Goal: Information Seeking & Learning: Learn about a topic

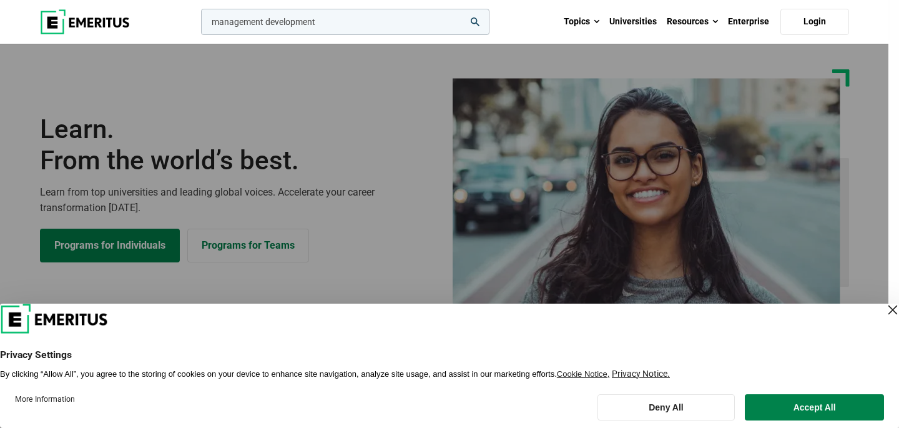
type input "management development"
click at [199, 25] on button "search" at bounding box center [199, 25] width 0 height 0
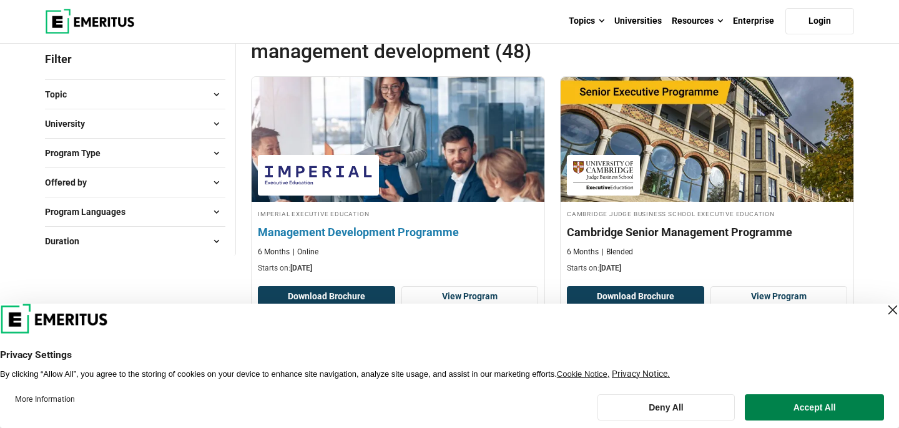
scroll to position [164, 0]
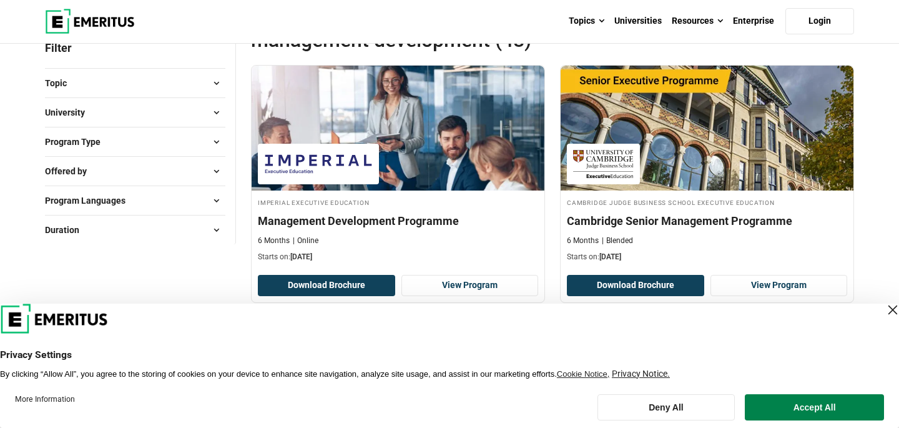
click at [884, 309] on div "Close Layer" at bounding box center [892, 309] width 17 height 17
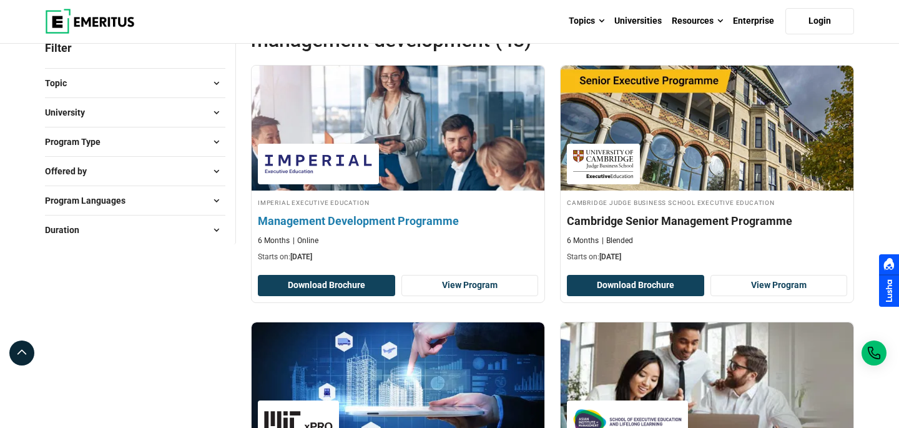
click at [386, 98] on img at bounding box center [398, 127] width 322 height 137
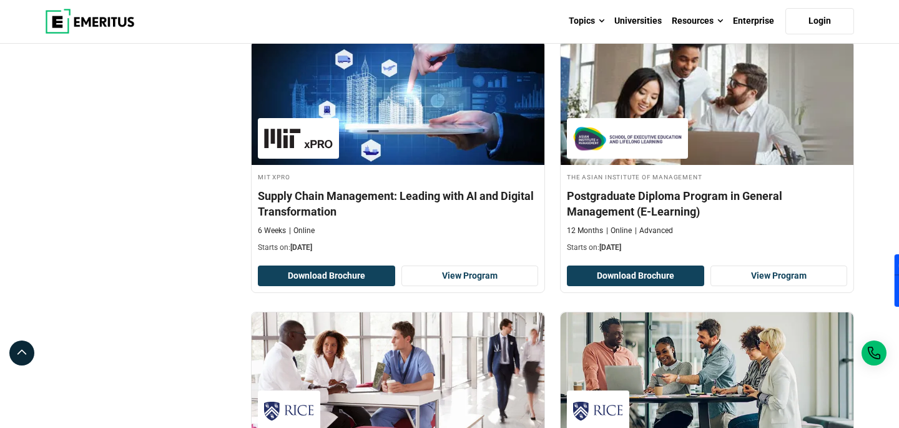
scroll to position [449, 0]
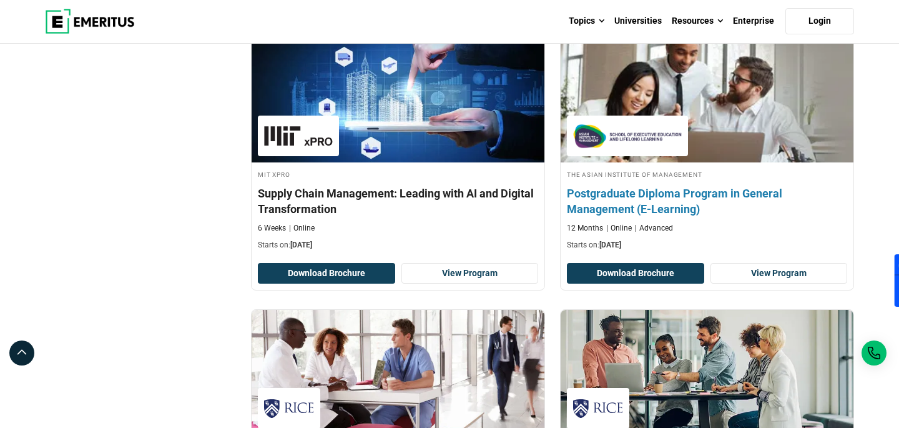
click at [640, 203] on h4 "Postgraduate Diploma Program in General Management (E-Learning)" at bounding box center [707, 201] width 280 height 31
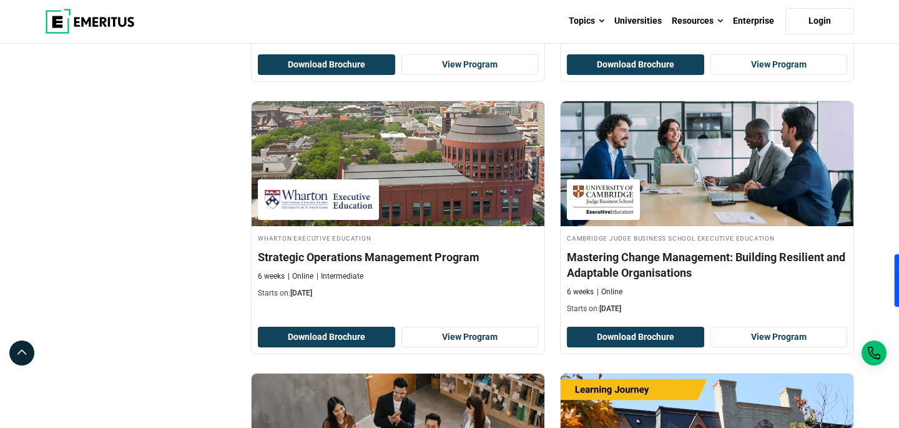
scroll to position [2005, 0]
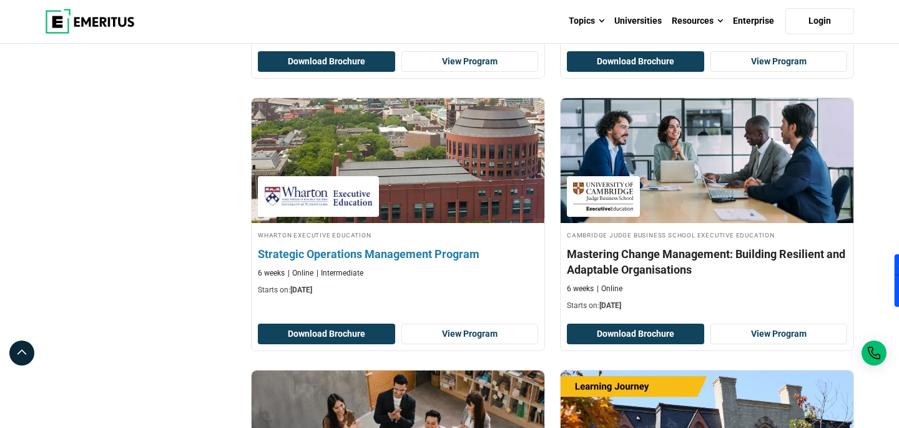
click at [402, 255] on h4 "Strategic Operations Management Program" at bounding box center [398, 254] width 280 height 16
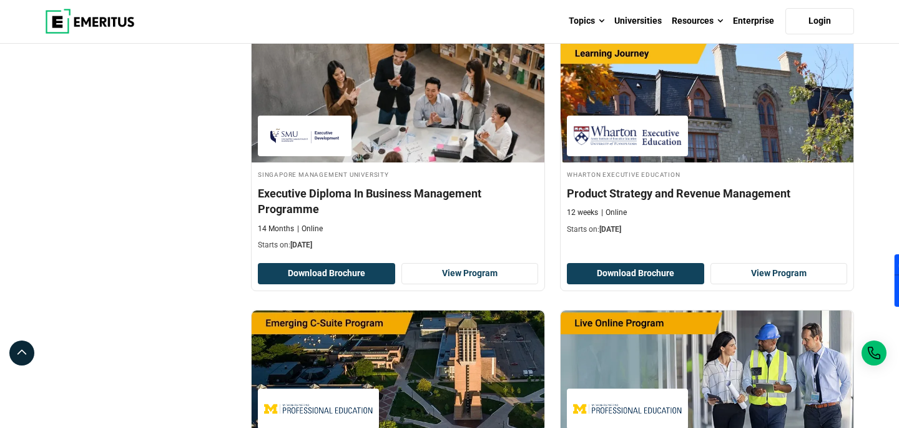
scroll to position [2339, 0]
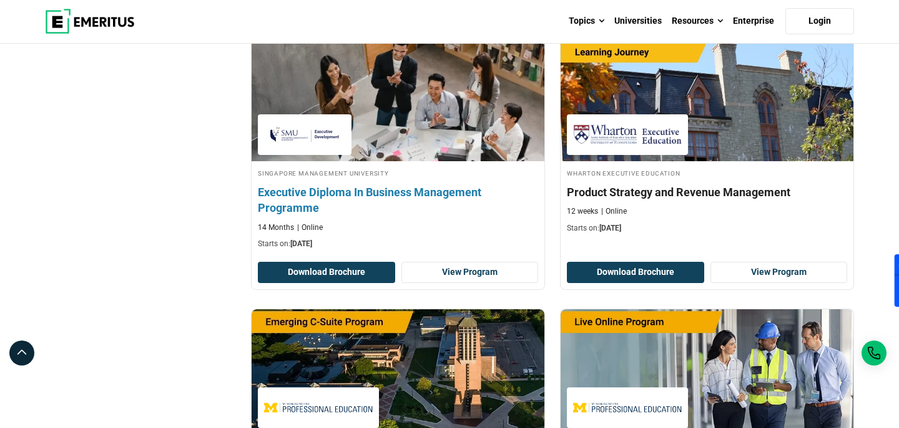
click at [406, 190] on h4 "Executive Diploma In Business Management Programme" at bounding box center [398, 199] width 280 height 31
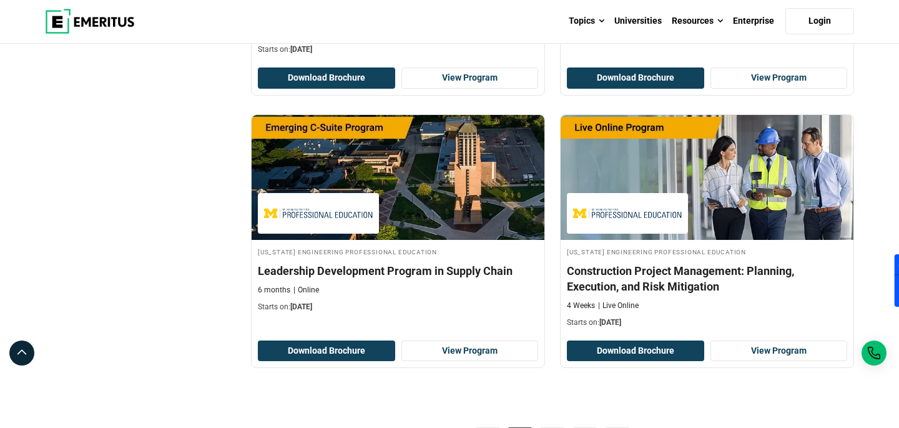
scroll to position [2541, 0]
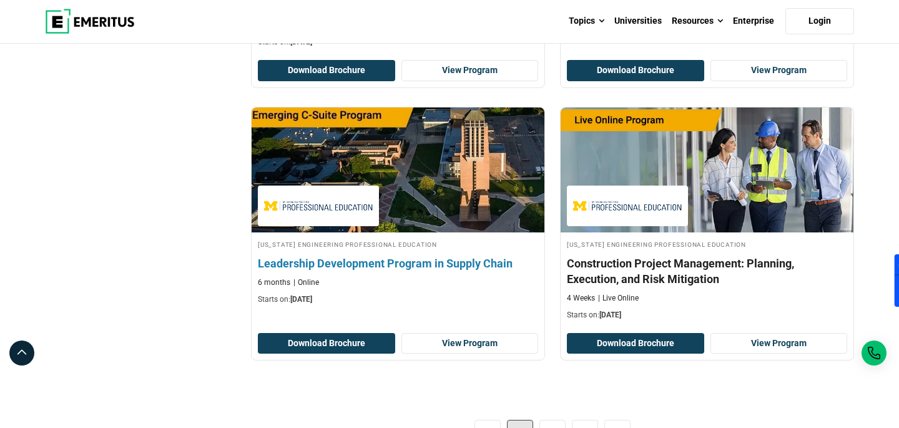
click at [399, 261] on h4 "Leadership Development Program in Supply Chain" at bounding box center [398, 263] width 280 height 16
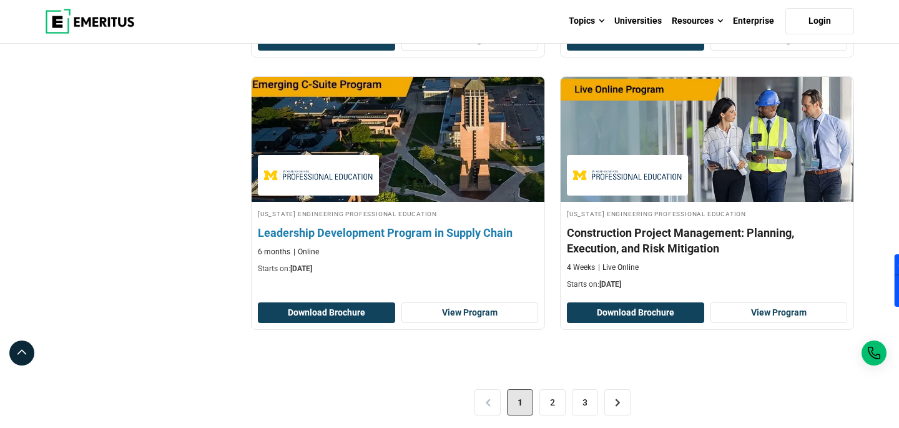
scroll to position [2575, 0]
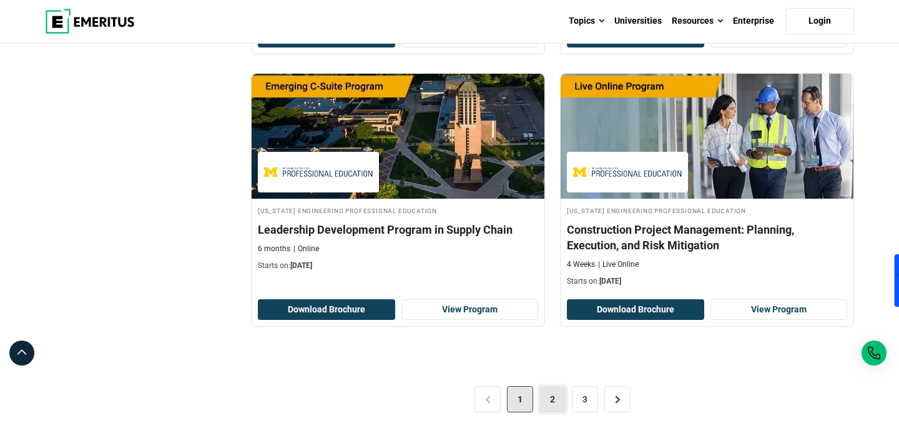
click at [552, 394] on link "2" at bounding box center [553, 399] width 26 height 26
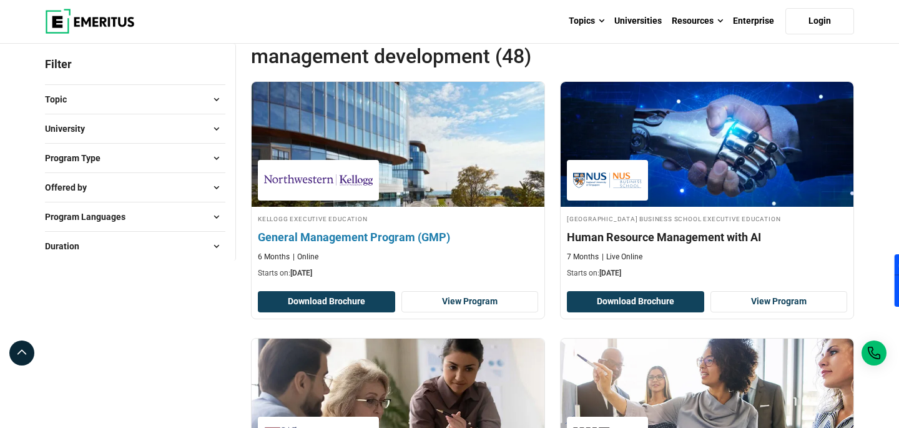
scroll to position [131, 0]
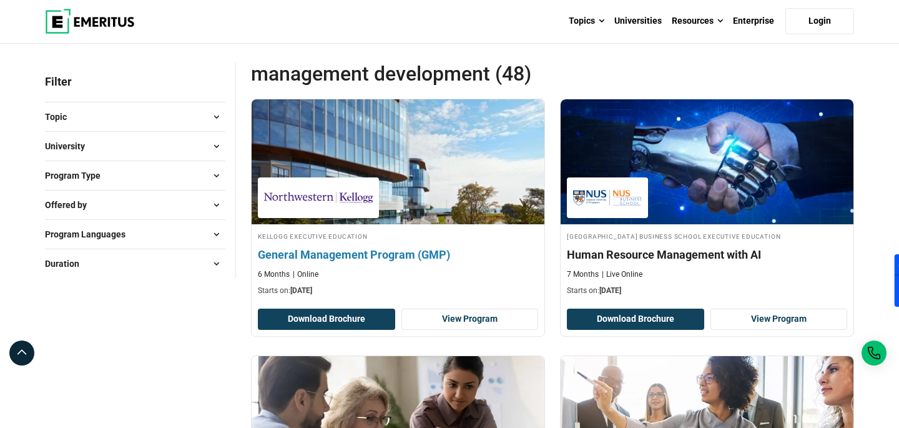
click at [382, 184] on img at bounding box center [398, 161] width 322 height 137
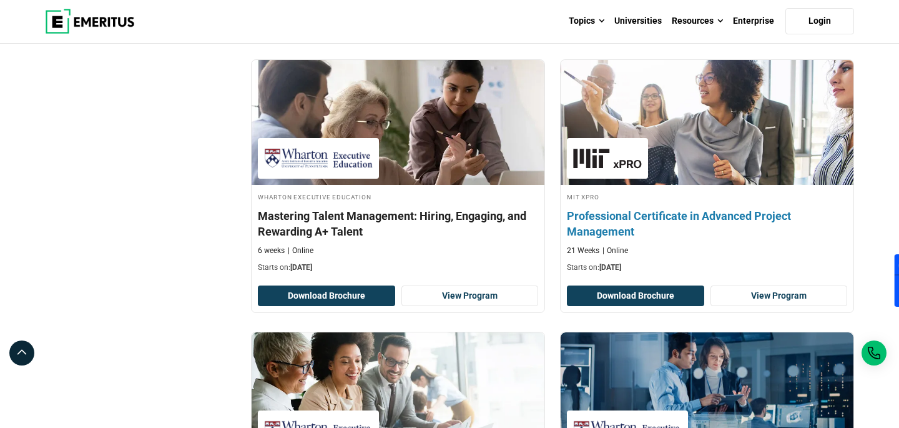
scroll to position [427, 0]
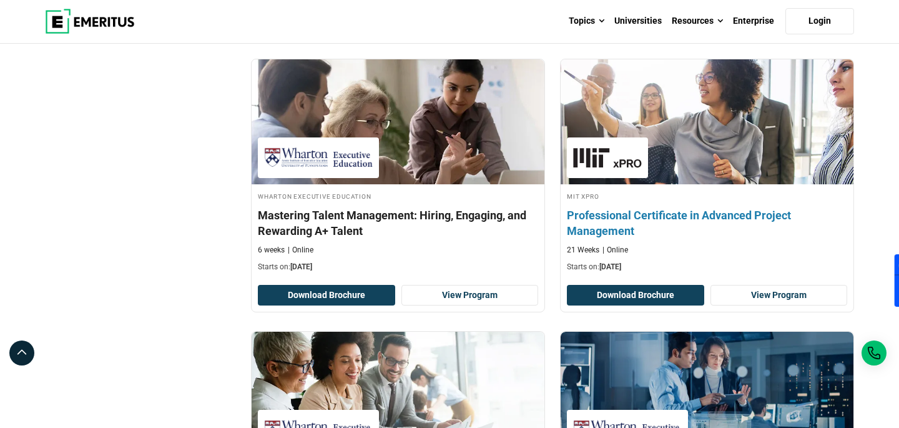
click at [610, 224] on h4 "Professional Certificate in Advanced Project Management" at bounding box center [707, 222] width 280 height 31
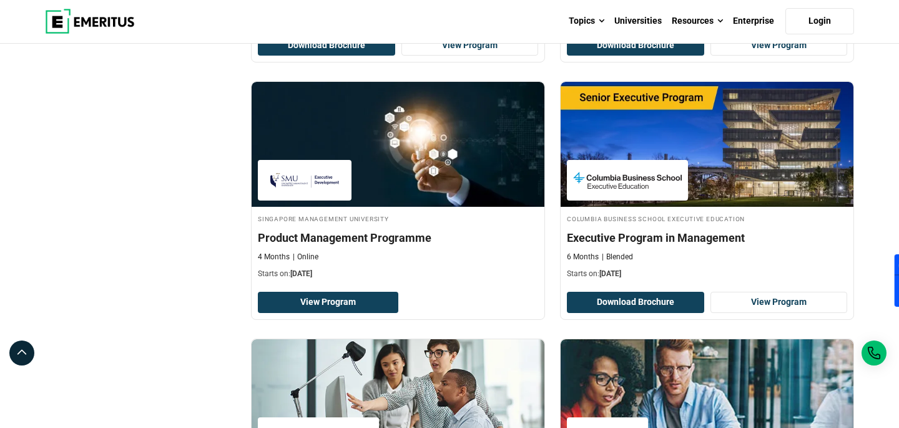
scroll to position [1489, 0]
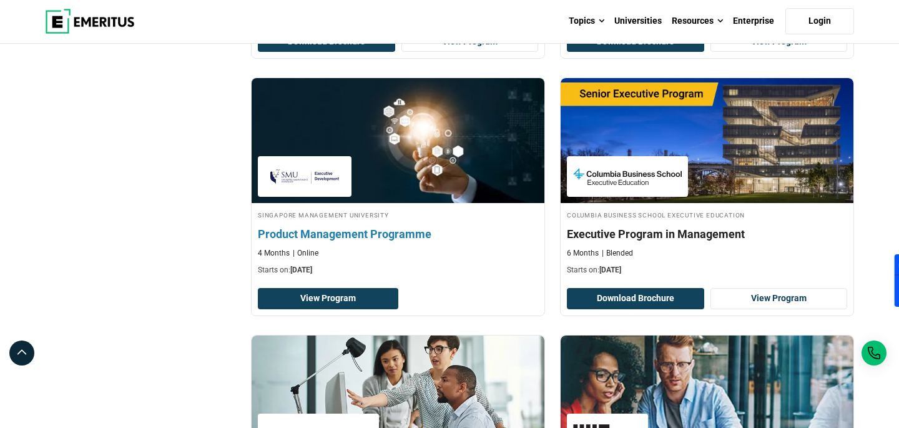
click at [351, 237] on h4 "Product Management Programme" at bounding box center [398, 234] width 280 height 16
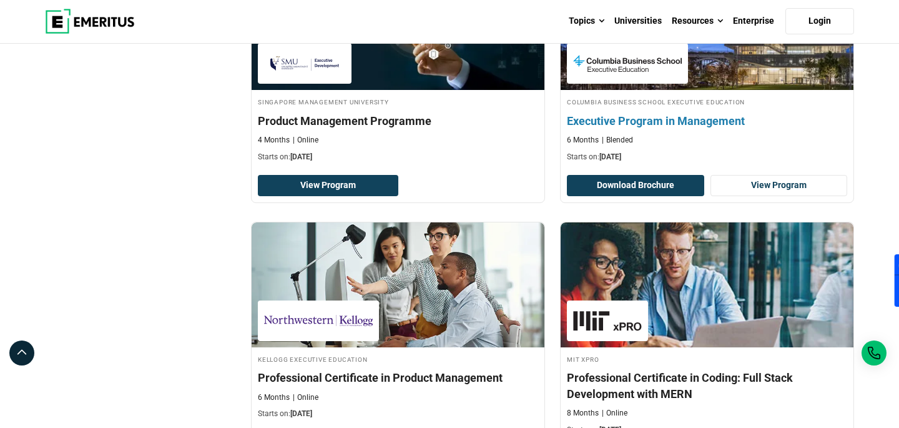
scroll to position [1602, 0]
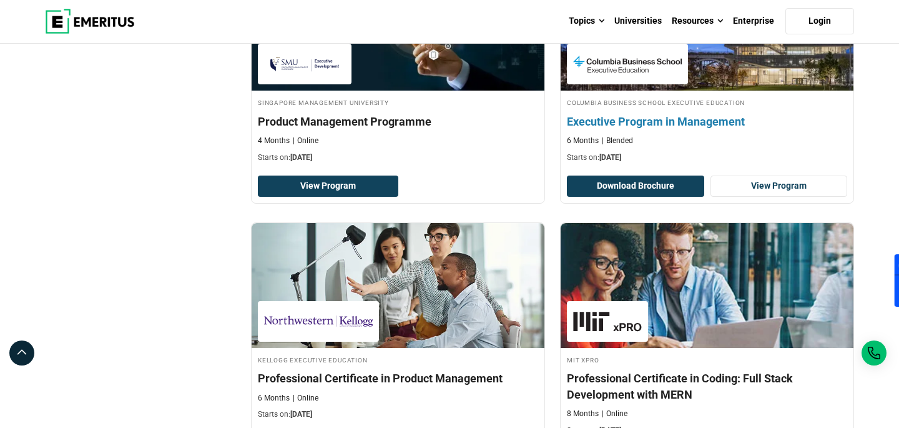
click at [642, 120] on h4 "Executive Program in Management" at bounding box center [707, 122] width 280 height 16
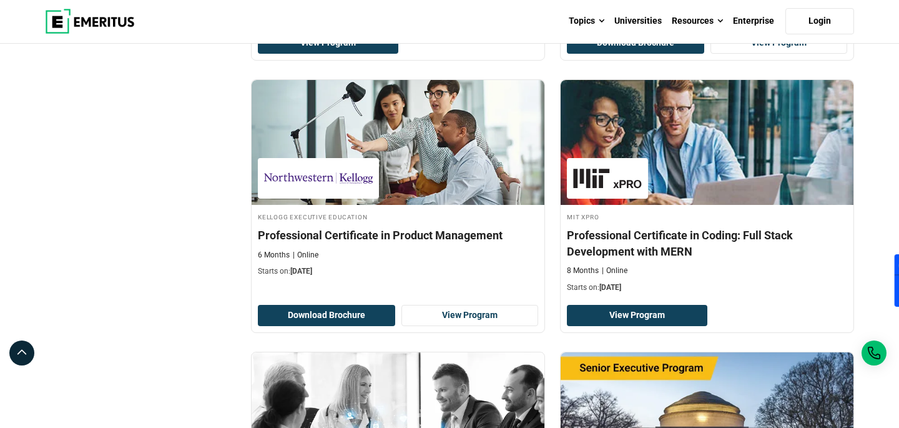
scroll to position [1748, 0]
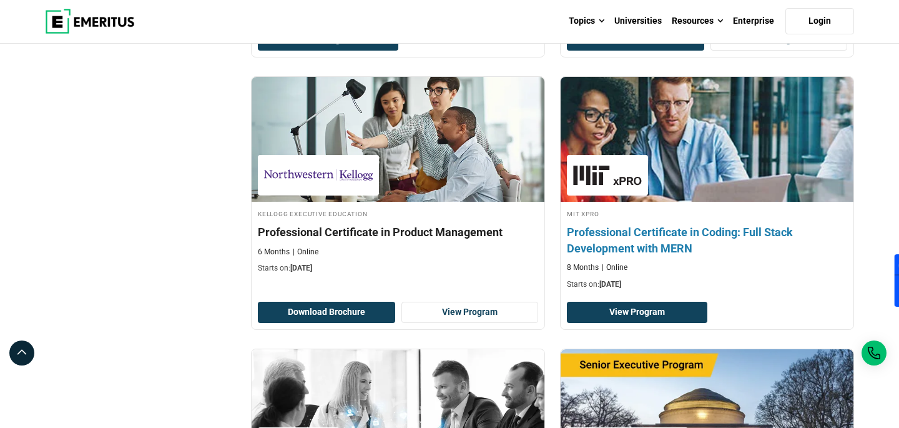
click at [613, 252] on h4 "Professional Certificate in Coding: Full Stack Development with MERN" at bounding box center [707, 239] width 280 height 31
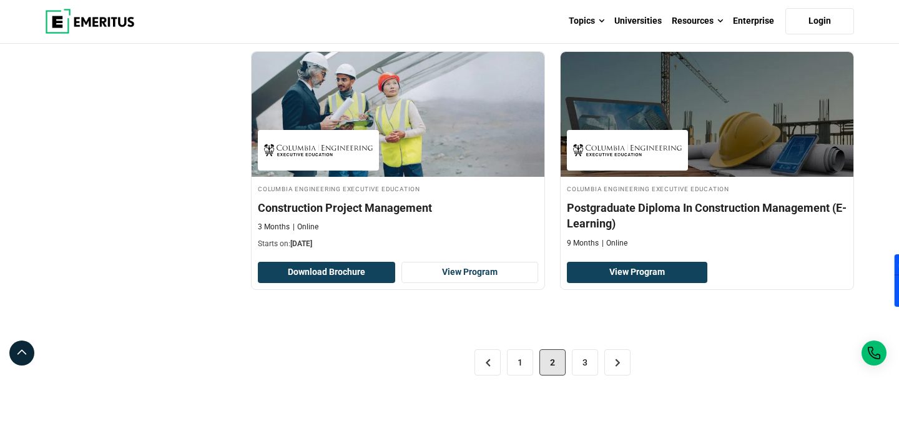
scroll to position [2580, 0]
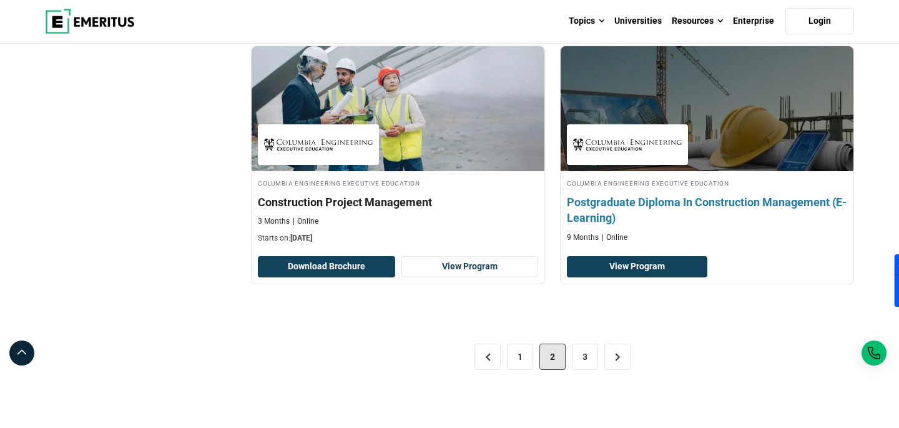
click at [635, 203] on h4 "Postgraduate Diploma In Construction Management (E-Learning)" at bounding box center [707, 209] width 280 height 31
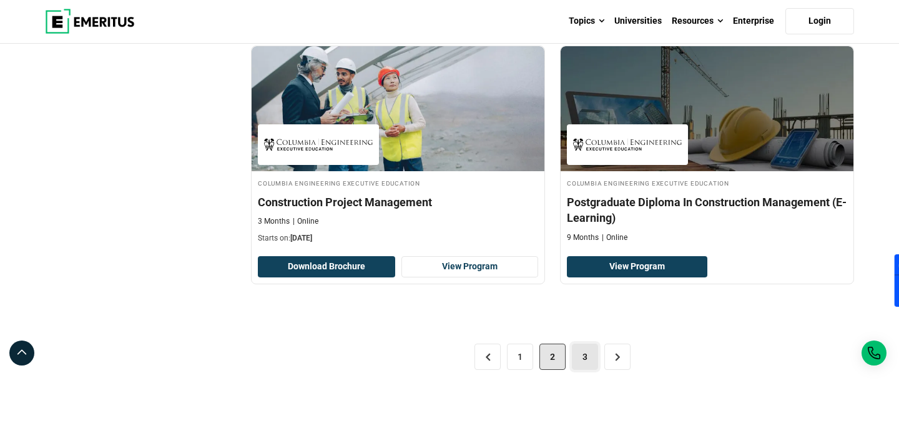
click at [579, 357] on link "3" at bounding box center [585, 357] width 26 height 26
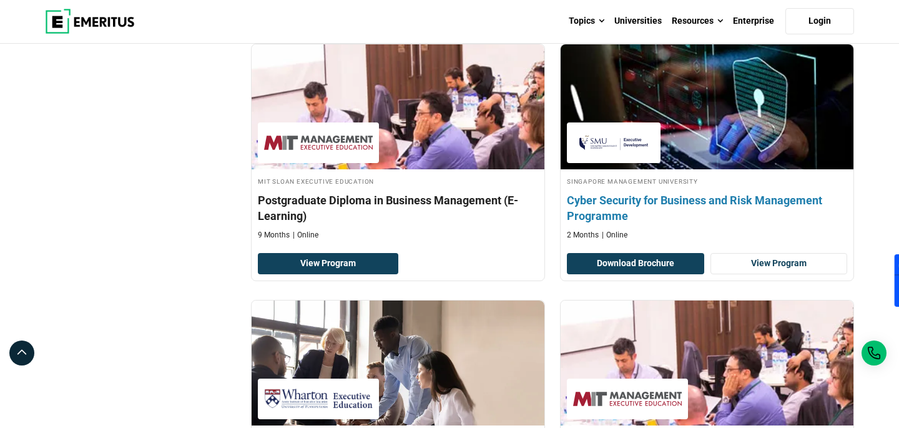
scroll to position [429, 0]
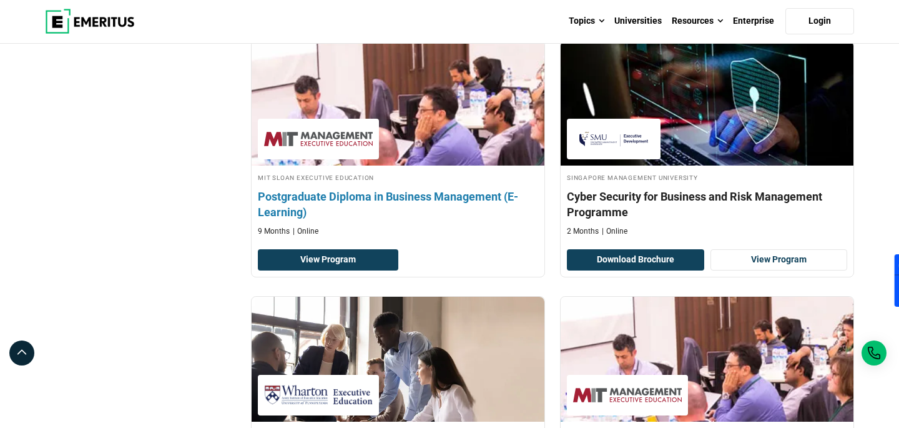
click at [465, 198] on h4 "Postgraduate Diploma in Business Management (E-Learning)" at bounding box center [398, 204] width 280 height 31
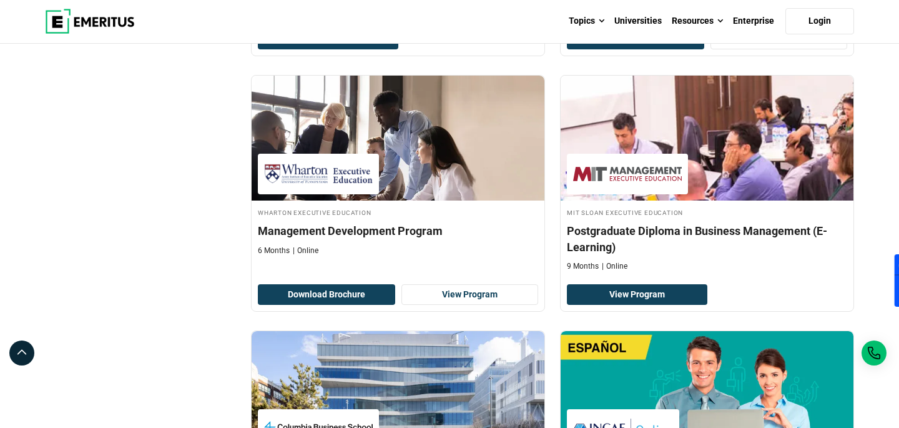
scroll to position [651, 0]
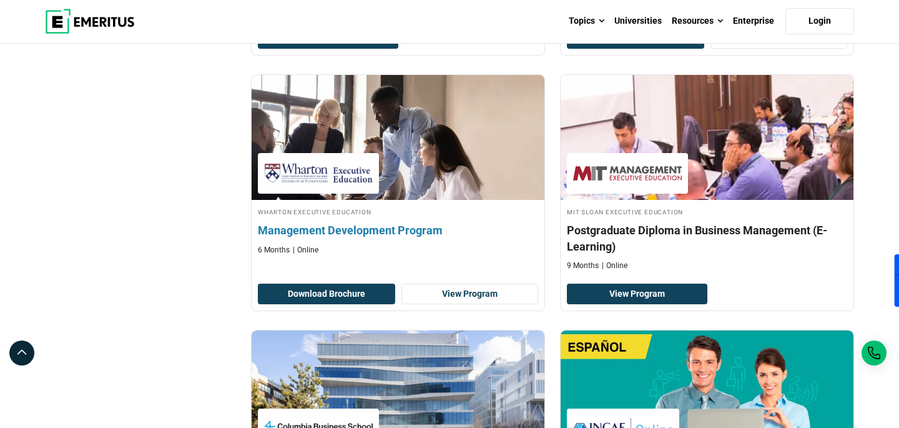
click at [355, 229] on h4 "Management Development Program" at bounding box center [398, 230] width 280 height 16
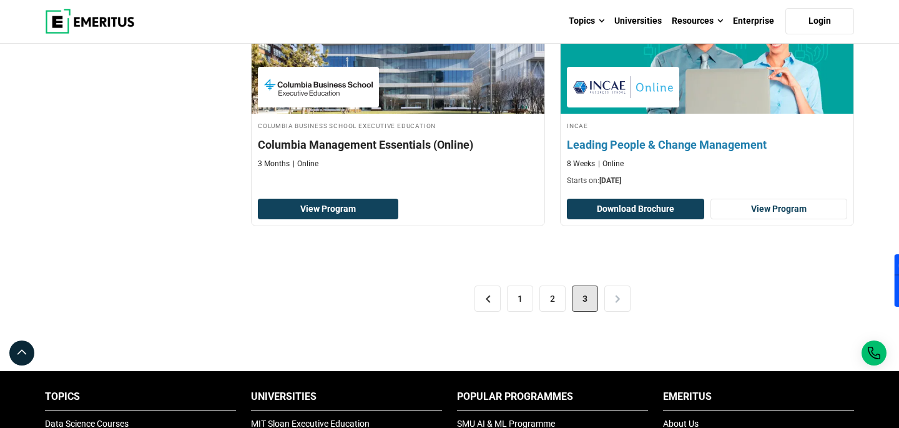
scroll to position [993, 0]
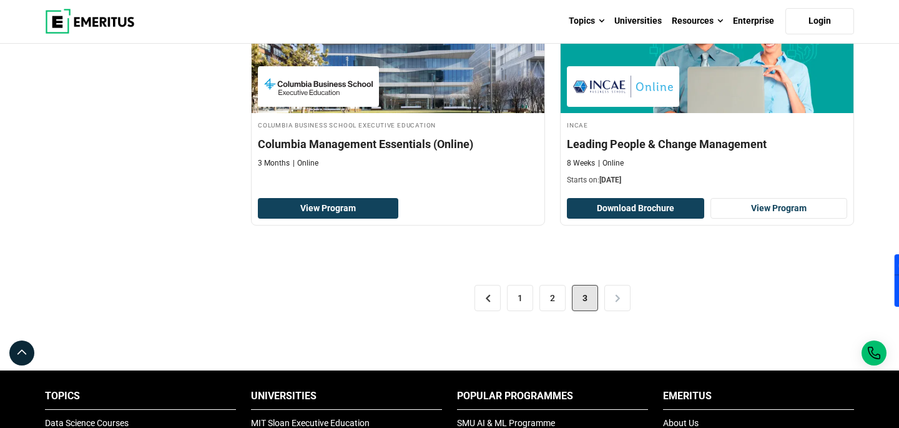
click at [617, 297] on div "< 1 2 3 >" at bounding box center [552, 298] width 603 height 70
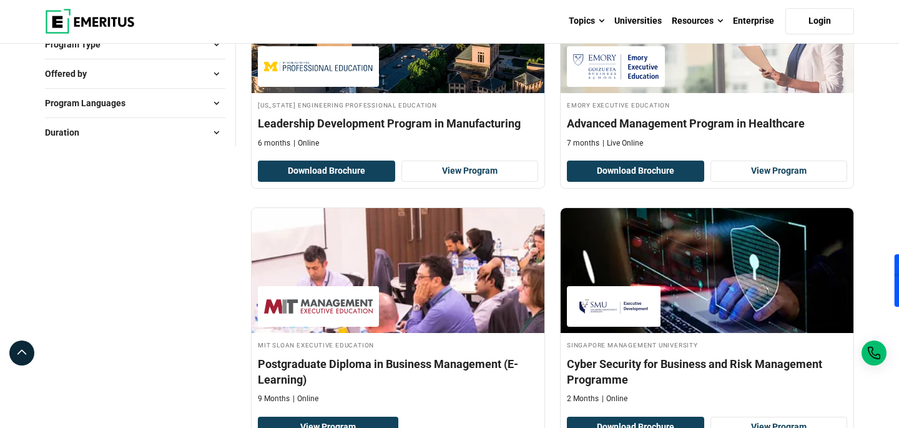
scroll to position [0, 0]
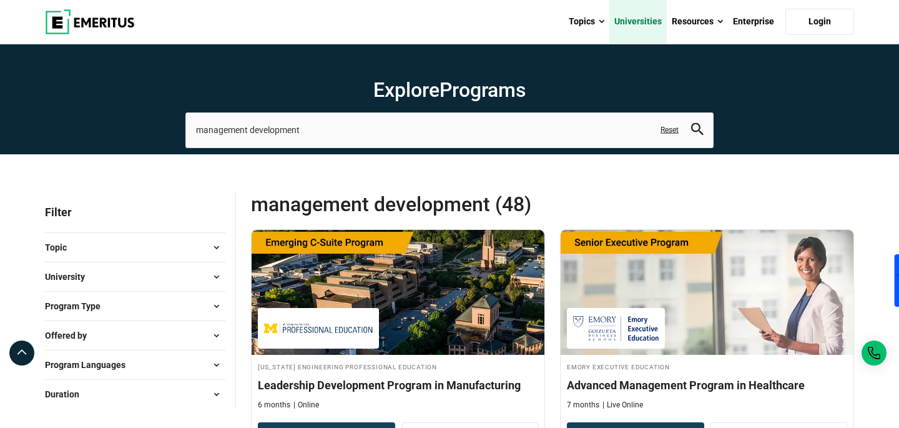
click at [650, 24] on link "Universities" at bounding box center [638, 22] width 57 height 44
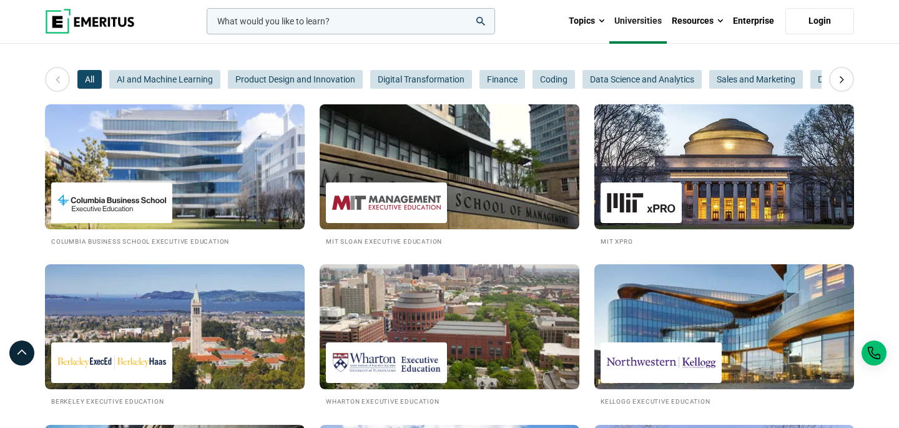
scroll to position [164, 0]
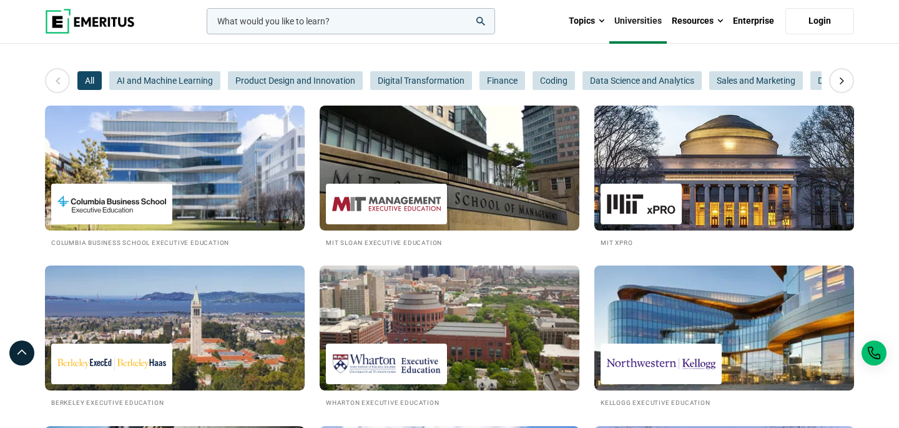
click at [683, 173] on img at bounding box center [725, 167] width 286 height 137
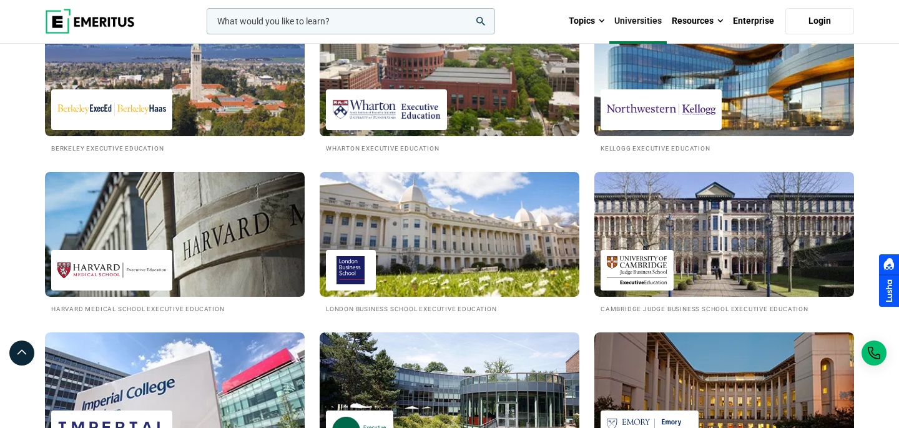
scroll to position [425, 0]
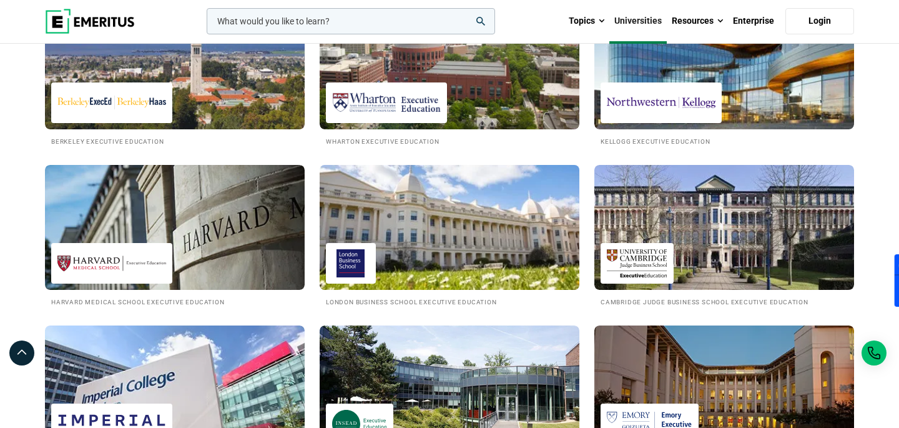
click at [447, 221] on img at bounding box center [450, 227] width 286 height 137
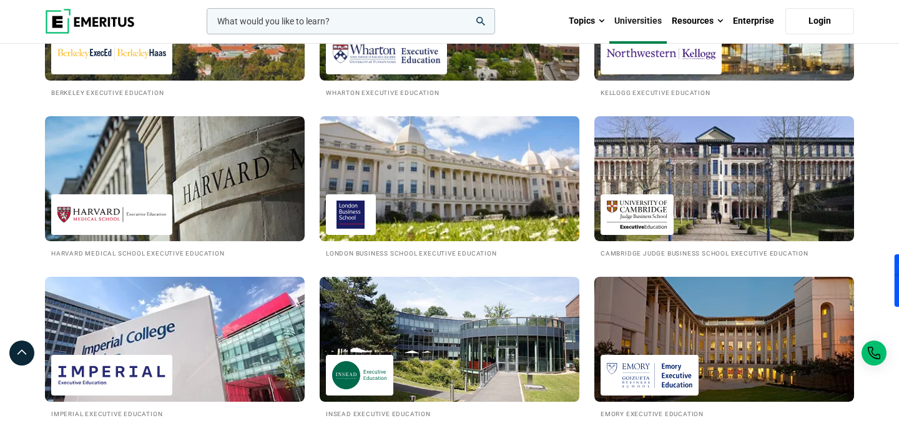
scroll to position [473, 0]
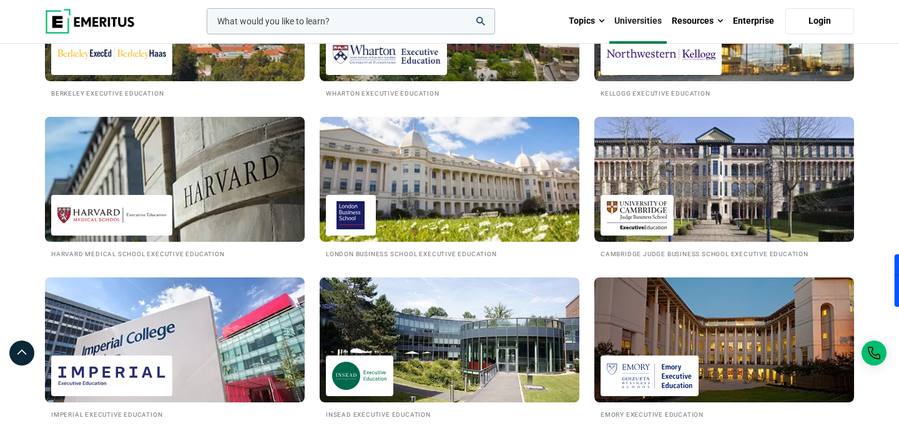
click at [244, 205] on img at bounding box center [175, 179] width 286 height 137
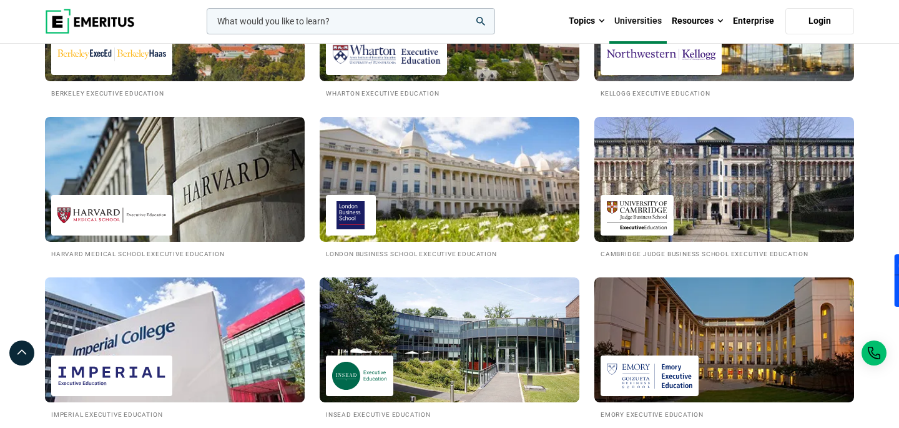
click at [214, 331] on img at bounding box center [175, 339] width 286 height 137
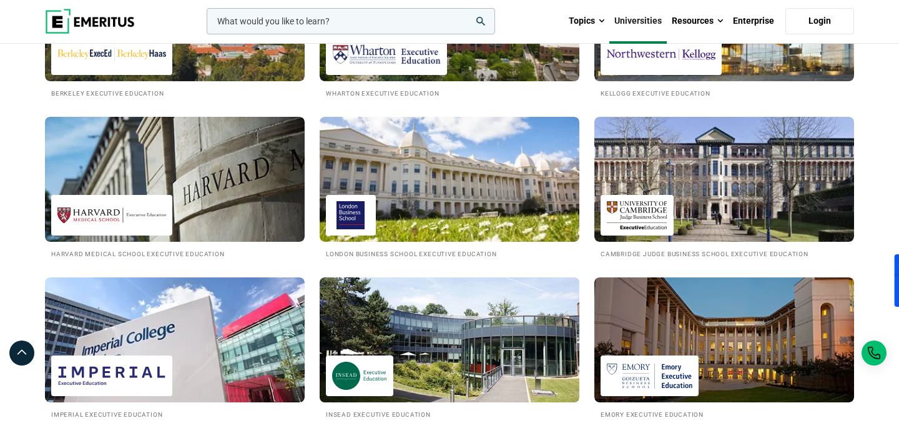
click at [428, 342] on img at bounding box center [450, 339] width 286 height 137
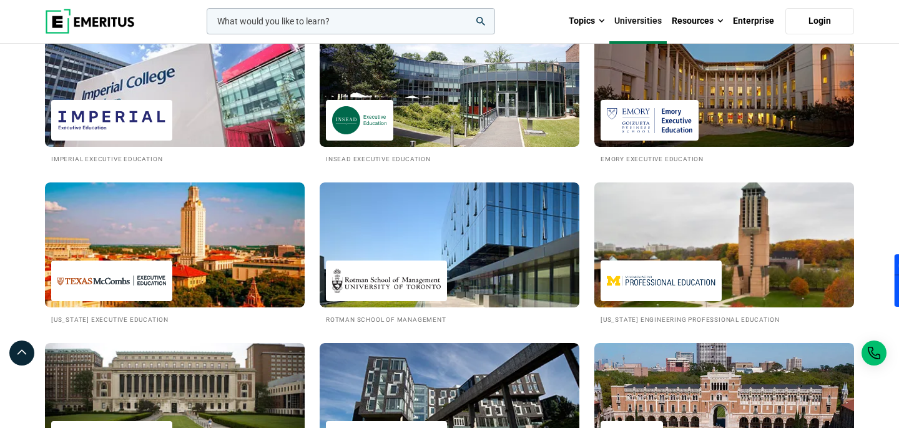
scroll to position [729, 0]
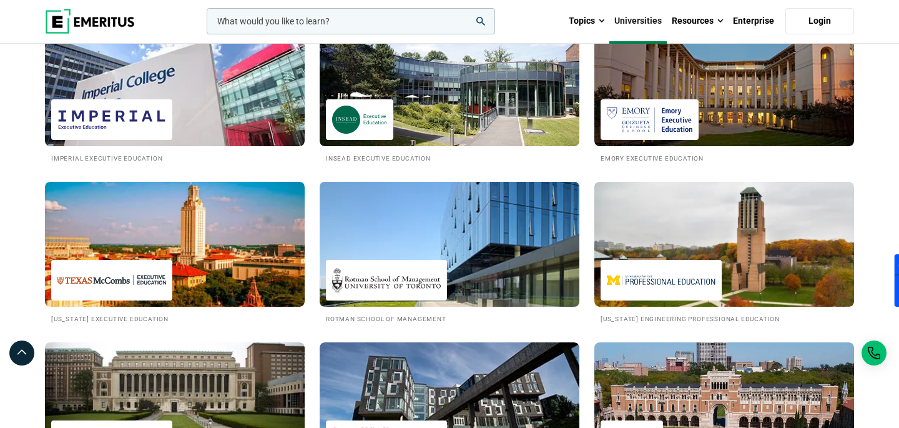
click at [477, 234] on img at bounding box center [450, 244] width 286 height 137
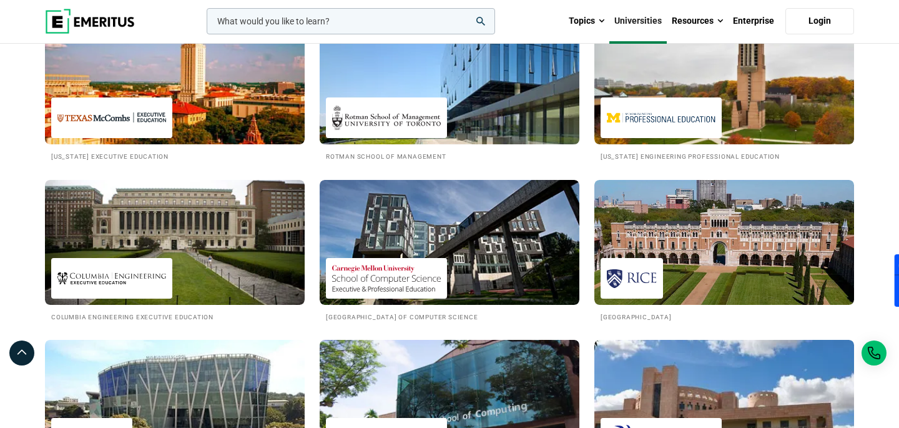
scroll to position [899, 0]
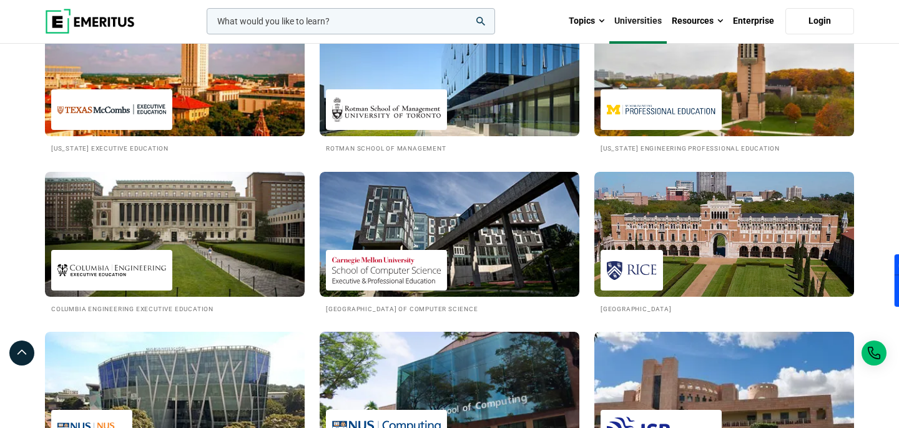
click at [192, 102] on img at bounding box center [175, 73] width 286 height 137
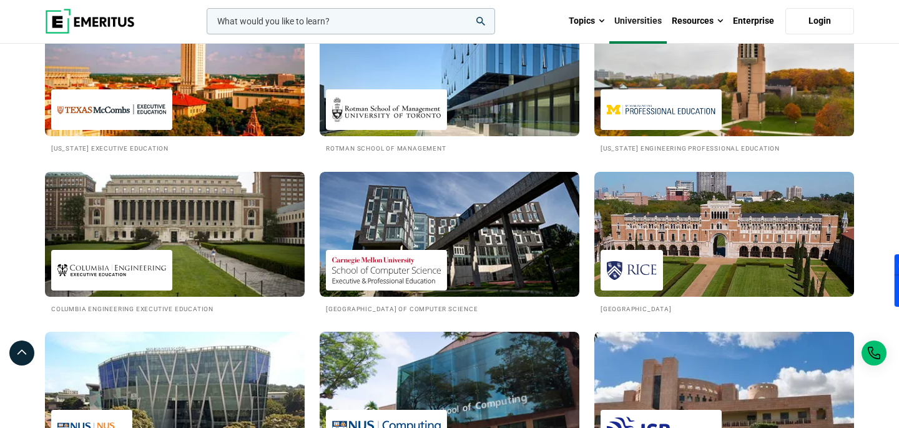
click at [170, 230] on img at bounding box center [175, 234] width 286 height 137
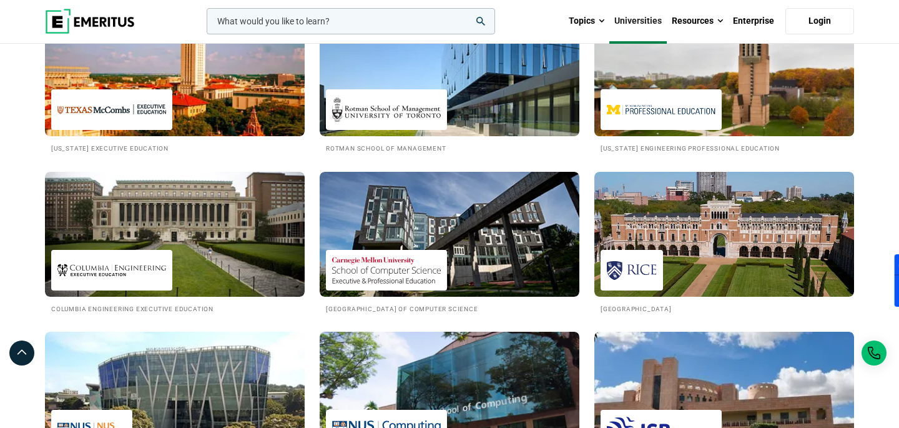
click at [646, 123] on img at bounding box center [661, 110] width 109 height 28
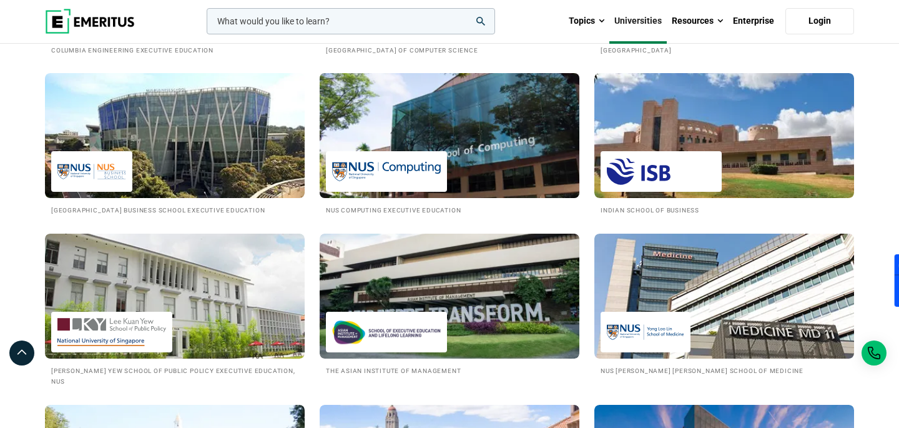
scroll to position [1159, 0]
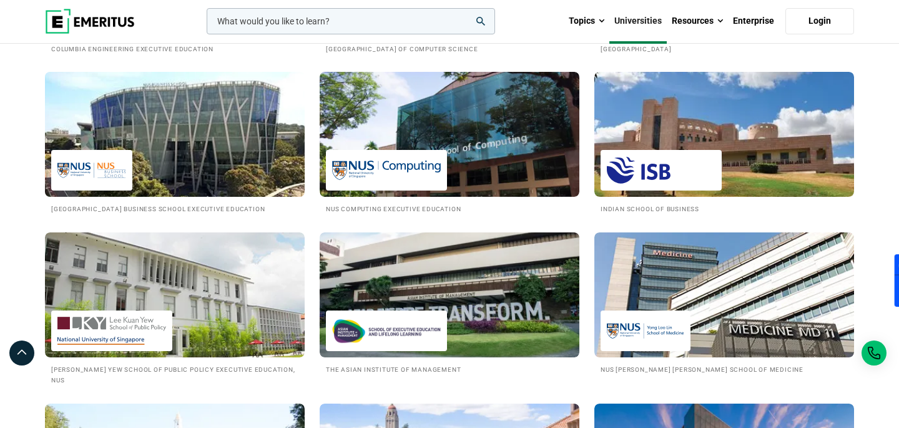
click at [197, 181] on img at bounding box center [175, 134] width 286 height 137
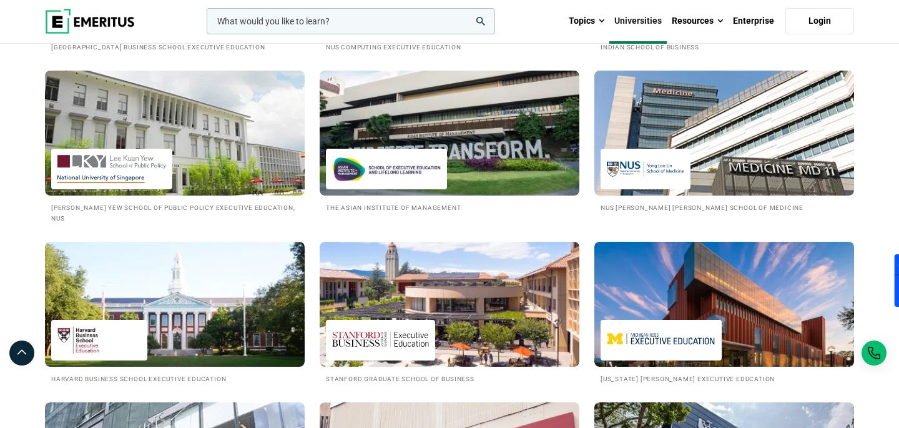
scroll to position [1329, 0]
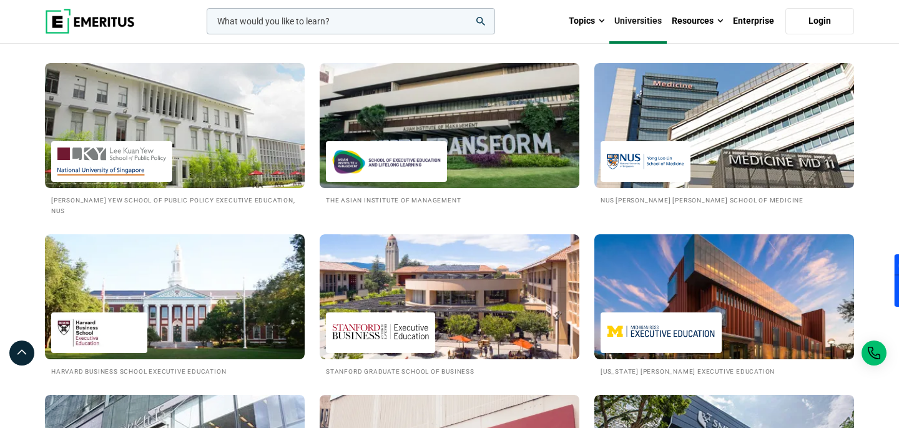
click at [433, 159] on img at bounding box center [386, 161] width 109 height 28
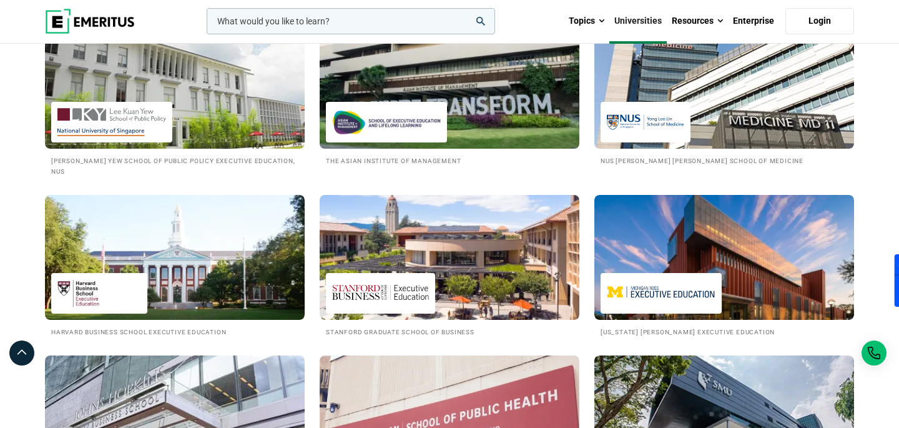
scroll to position [1347, 0]
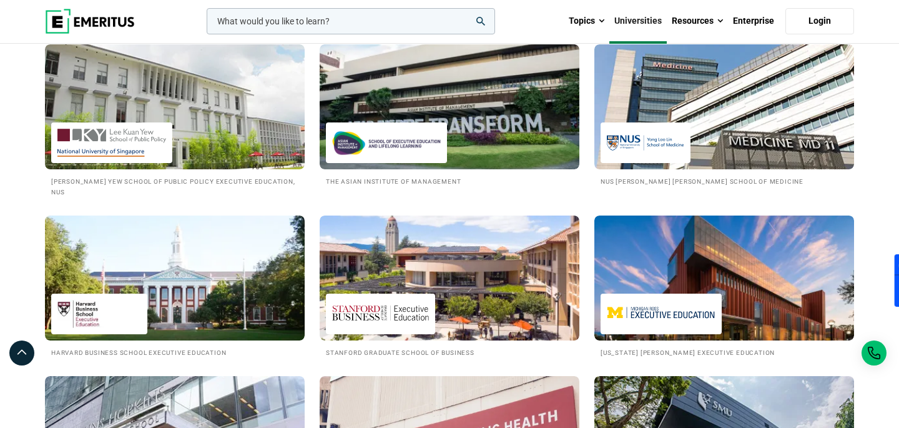
click at [349, 9] on input "woocommerce-product-search-field-0" at bounding box center [351, 21] width 289 height 26
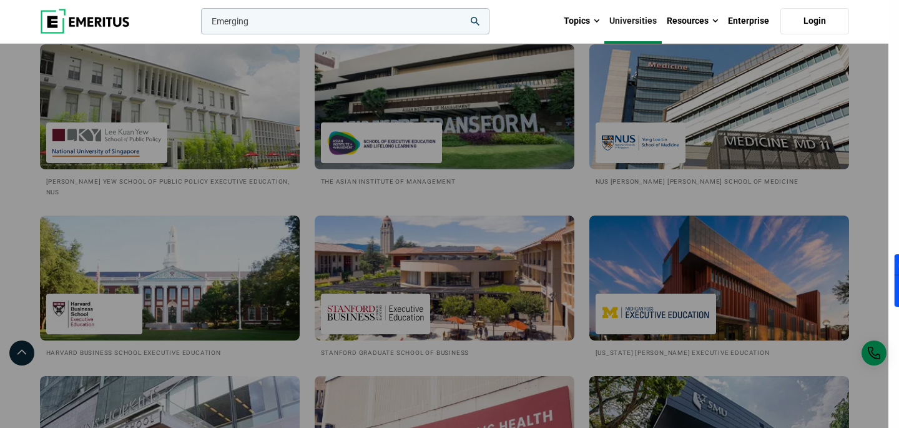
type input "Emerging"
click at [199, 24] on button "search" at bounding box center [199, 24] width 0 height 0
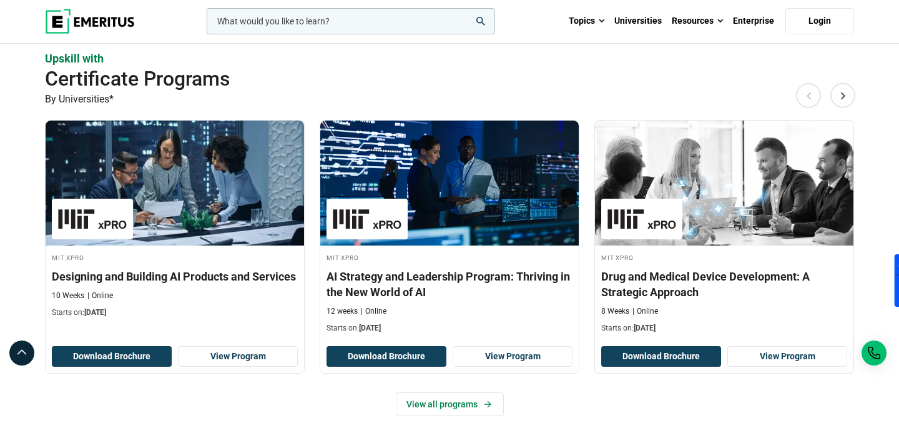
scroll to position [1194, 0]
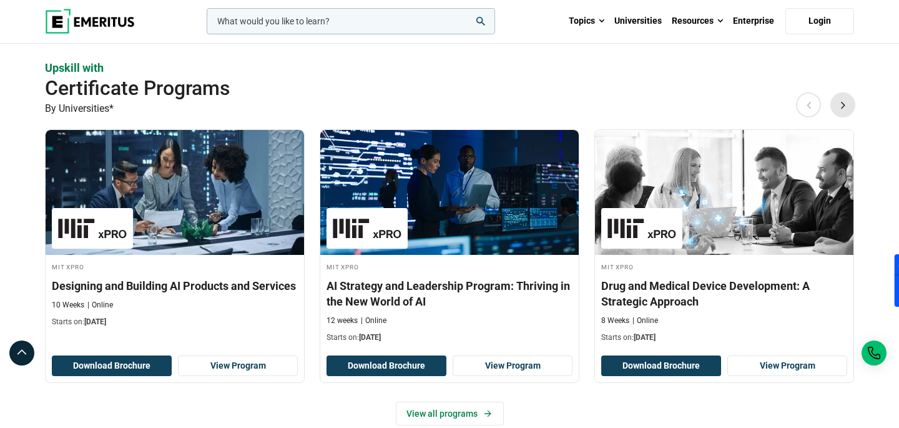
click at [848, 101] on button "Next" at bounding box center [843, 104] width 25 height 25
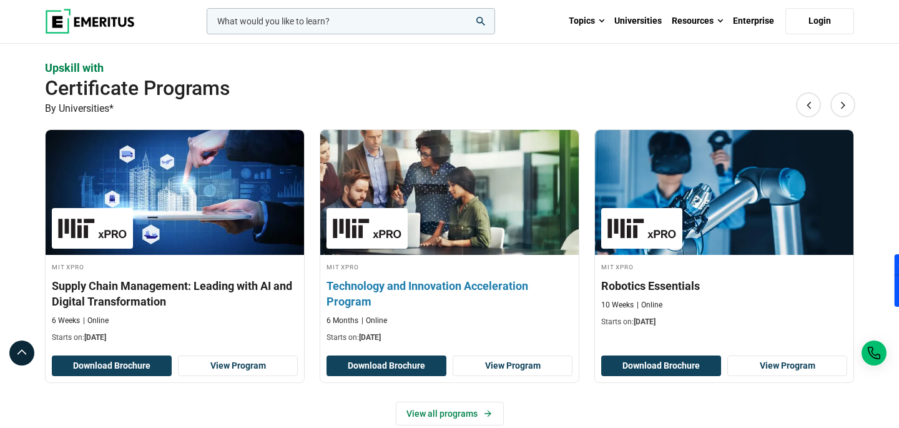
click at [478, 287] on h3 "Technology and Innovation Acceleration Program" at bounding box center [450, 293] width 246 height 31
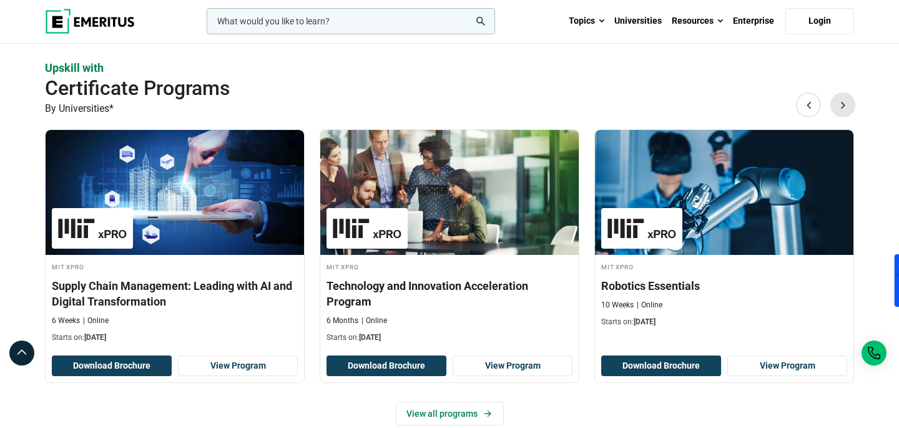
click at [836, 102] on button "Next" at bounding box center [843, 104] width 25 height 25
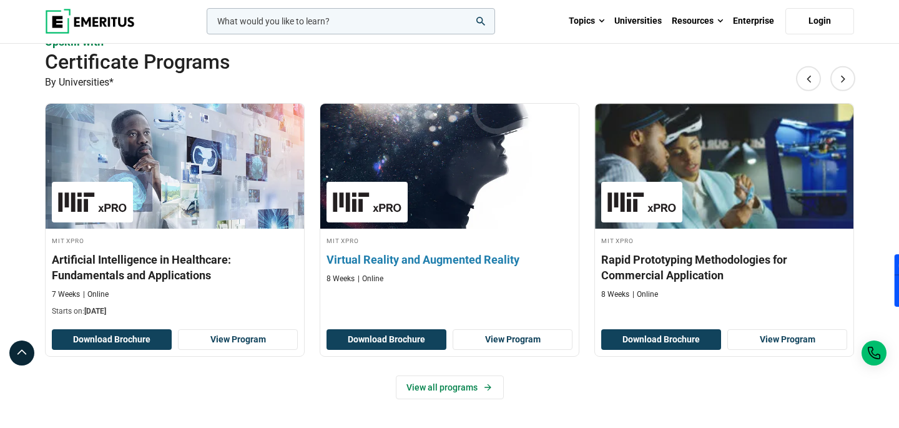
scroll to position [1222, 0]
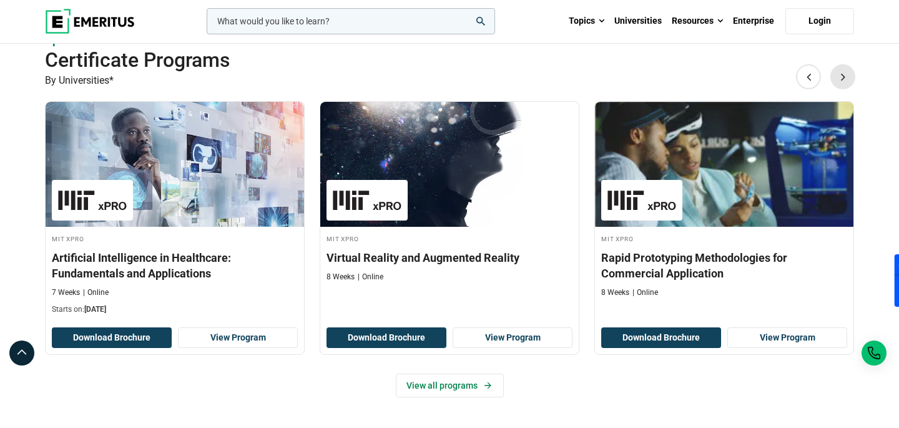
click at [840, 83] on button "Next" at bounding box center [843, 76] width 25 height 25
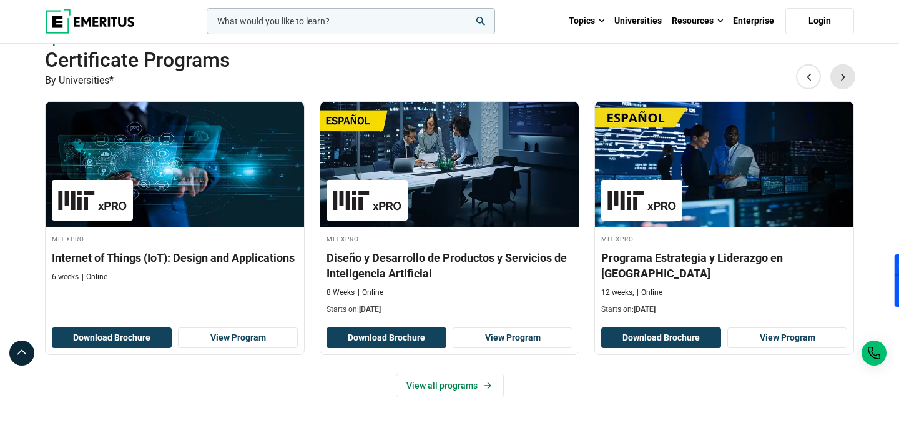
click at [843, 77] on button "Next" at bounding box center [843, 76] width 25 height 25
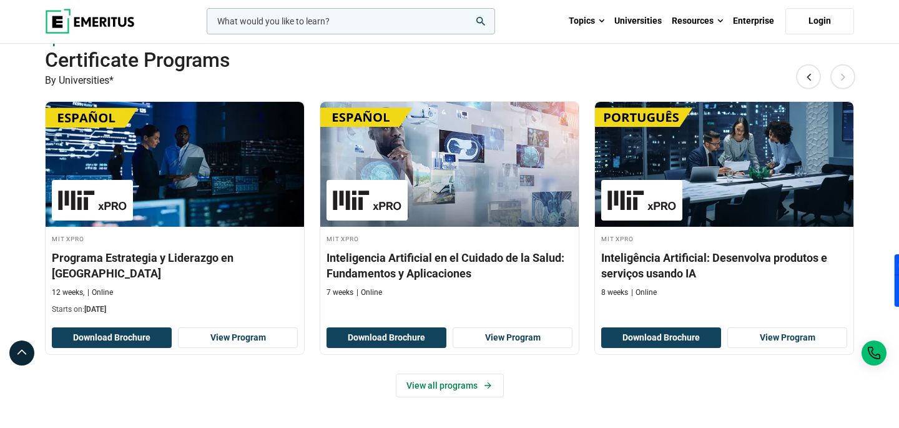
click at [843, 76] on button "Next" at bounding box center [843, 76] width 25 height 25
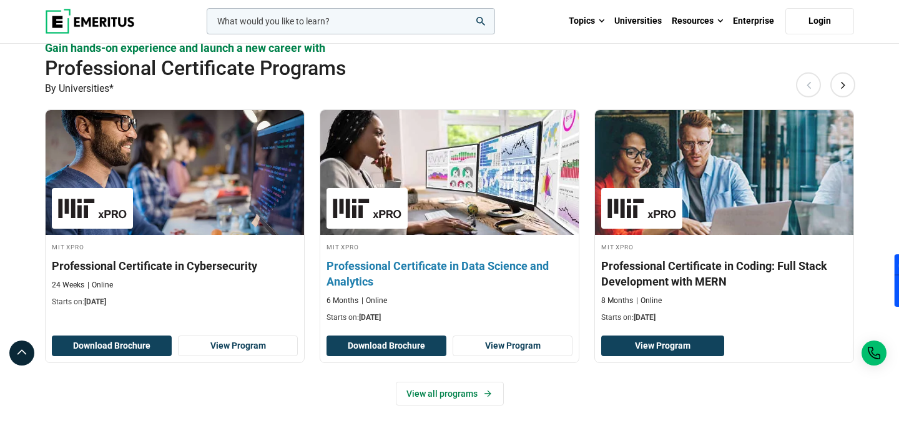
scroll to position [1650, 0]
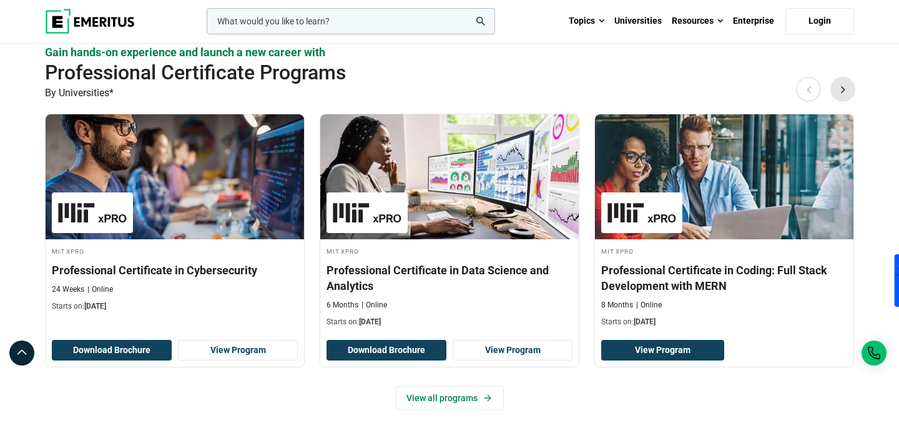
click at [838, 80] on button "Next" at bounding box center [843, 89] width 25 height 25
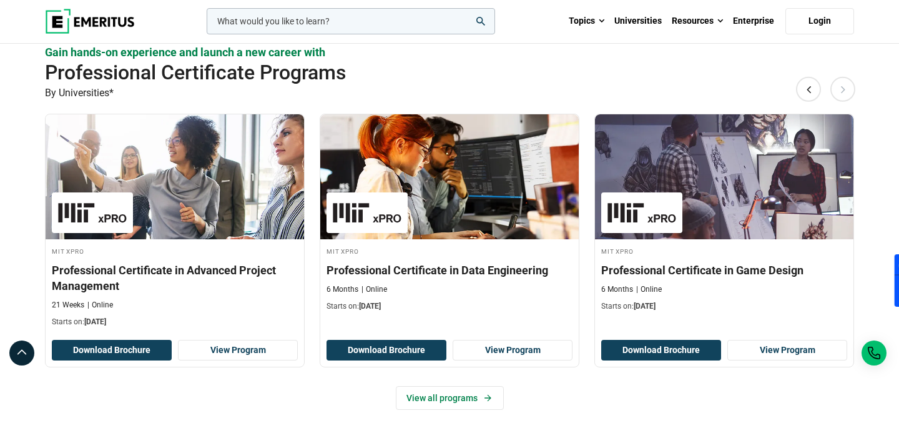
click at [842, 74] on div "Gain hands-on experience and launch a new career with Professional Certificate …" at bounding box center [450, 246] width 810 height 404
click at [845, 86] on button "Next" at bounding box center [843, 89] width 25 height 25
click at [845, 91] on button "Next" at bounding box center [843, 89] width 25 height 25
click at [845, 92] on button "Next" at bounding box center [843, 89] width 25 height 25
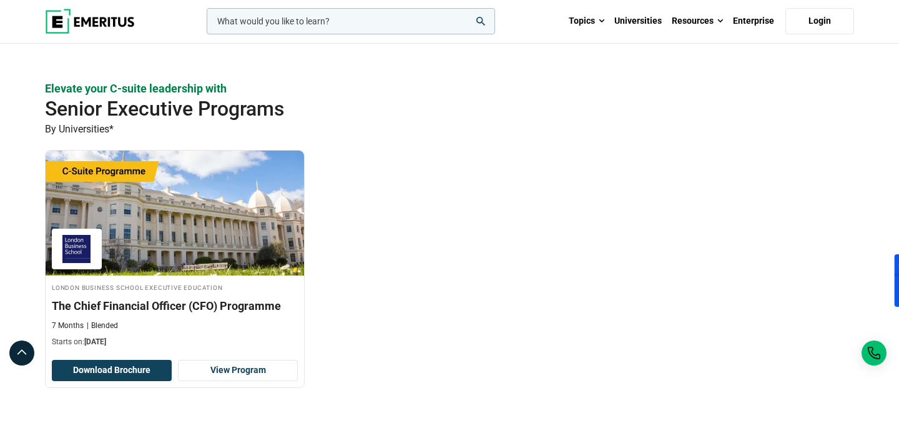
scroll to position [412, 0]
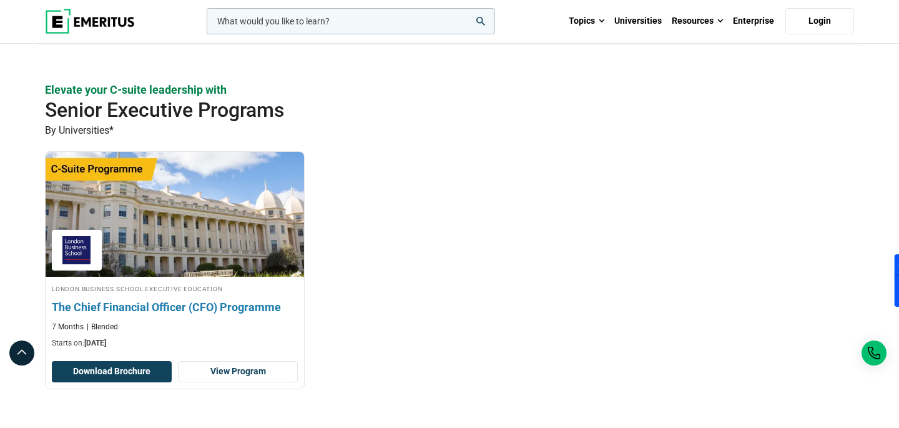
click at [260, 207] on img at bounding box center [174, 214] width 284 height 137
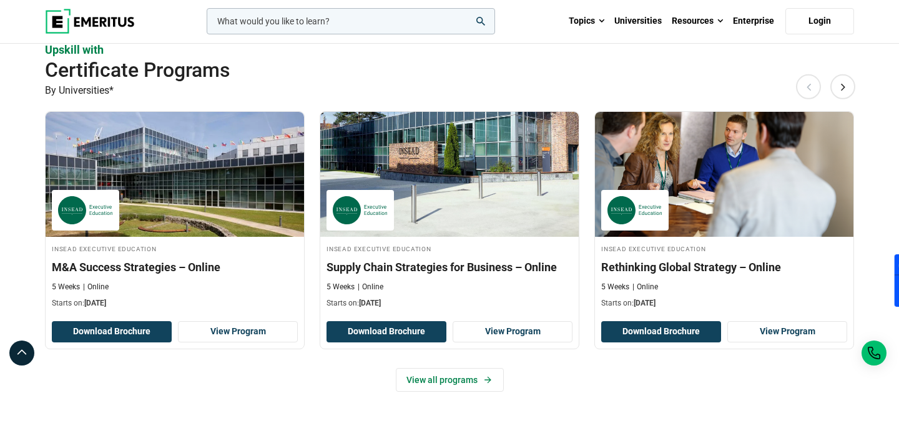
scroll to position [793, 0]
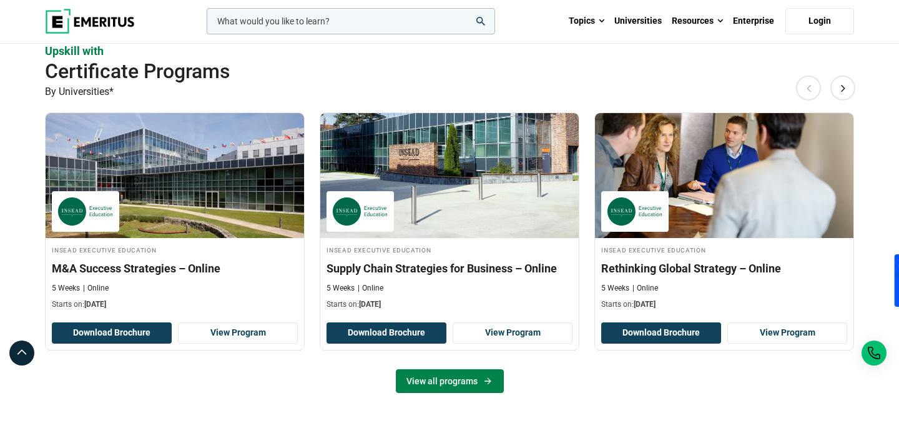
click at [451, 380] on link "View all programs" at bounding box center [450, 381] width 108 height 24
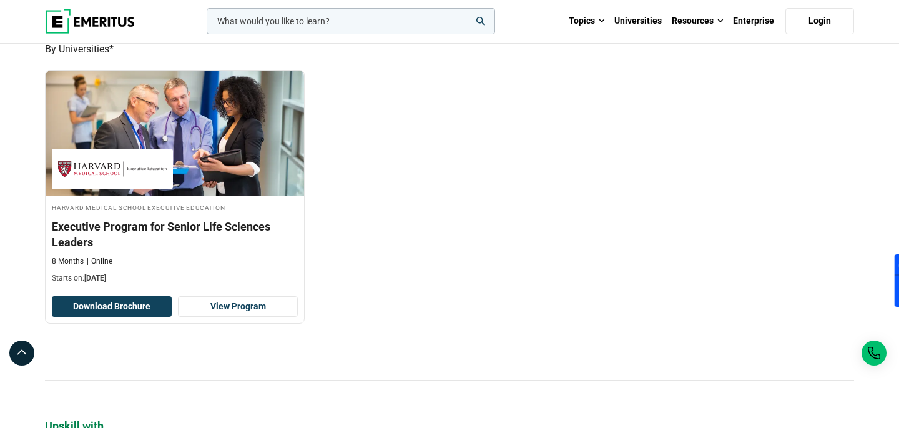
scroll to position [403, 0]
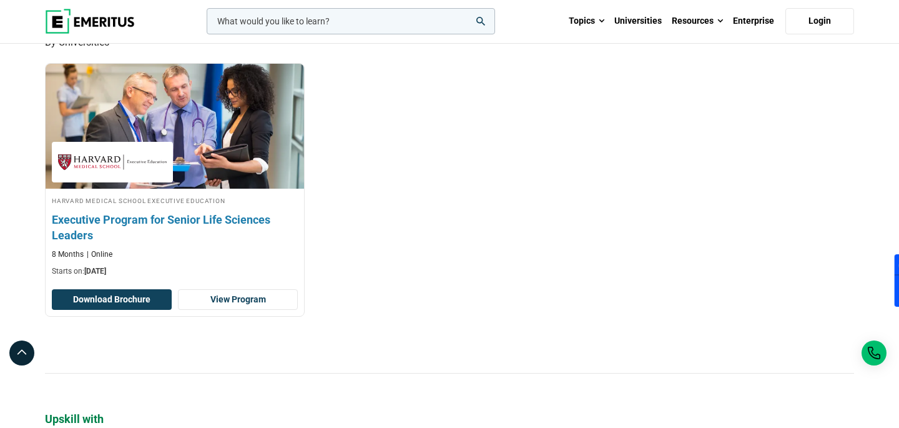
click at [224, 215] on h3 "Executive Program for Senior Life Sciences Leaders" at bounding box center [175, 227] width 246 height 31
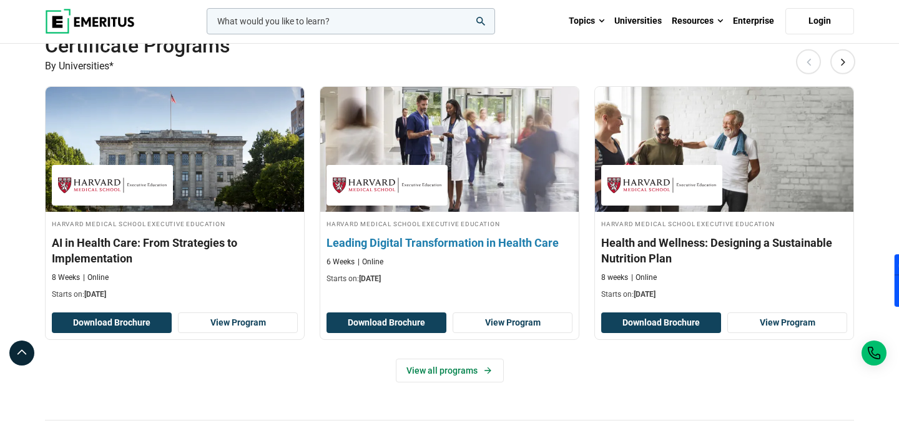
scroll to position [792, 0]
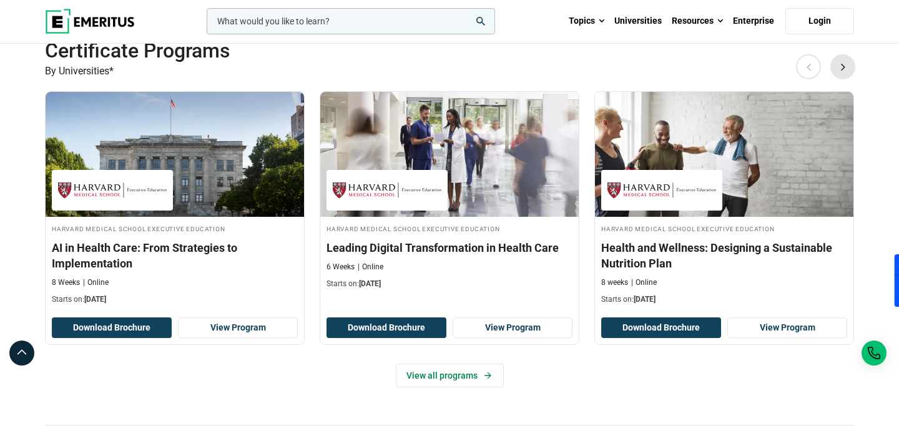
click at [835, 64] on button "Next" at bounding box center [843, 66] width 25 height 25
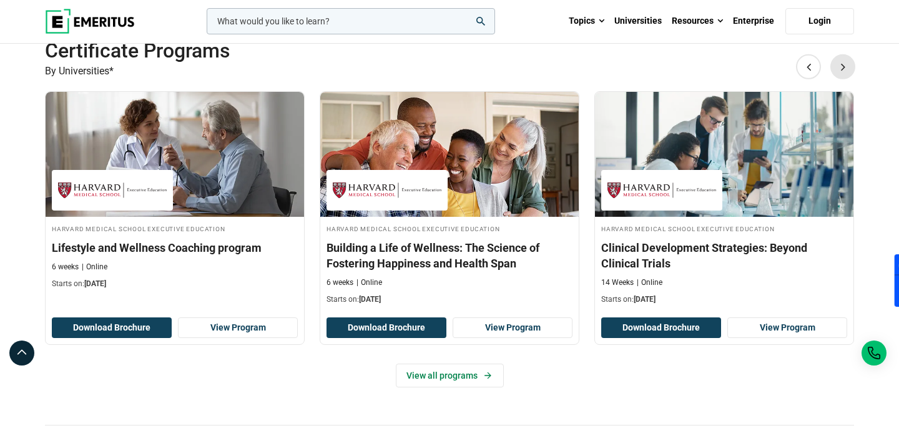
click at [835, 64] on button "Next" at bounding box center [843, 66] width 25 height 25
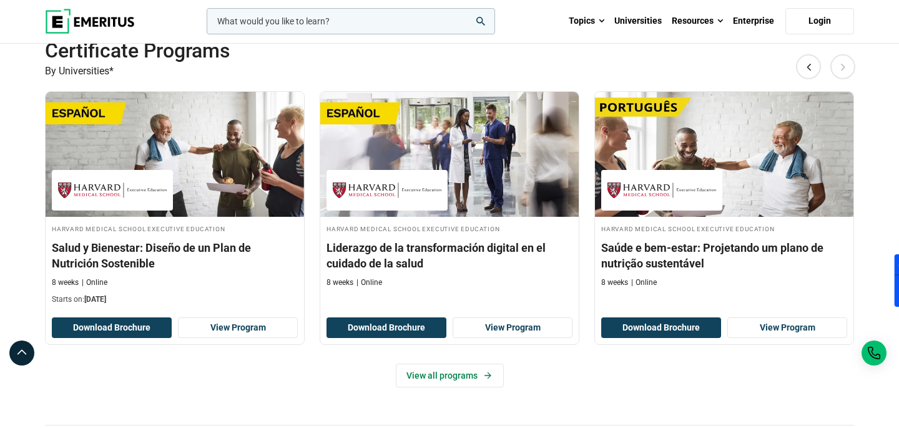
click at [835, 64] on button "Next" at bounding box center [843, 66] width 25 height 25
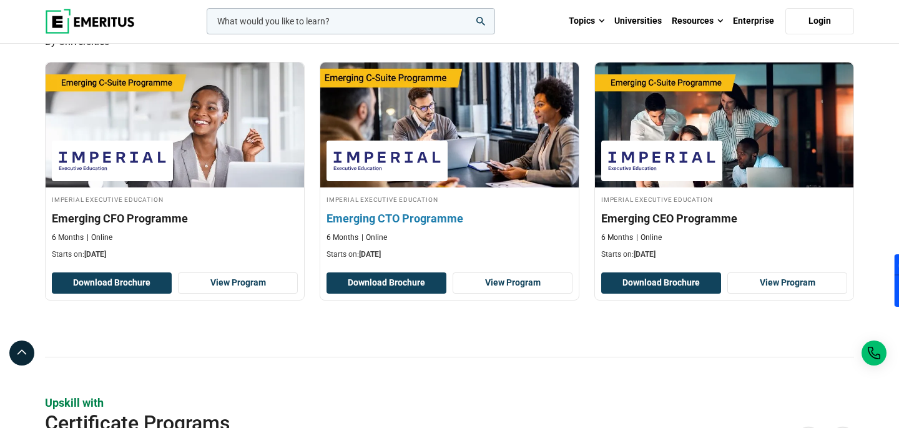
scroll to position [405, 0]
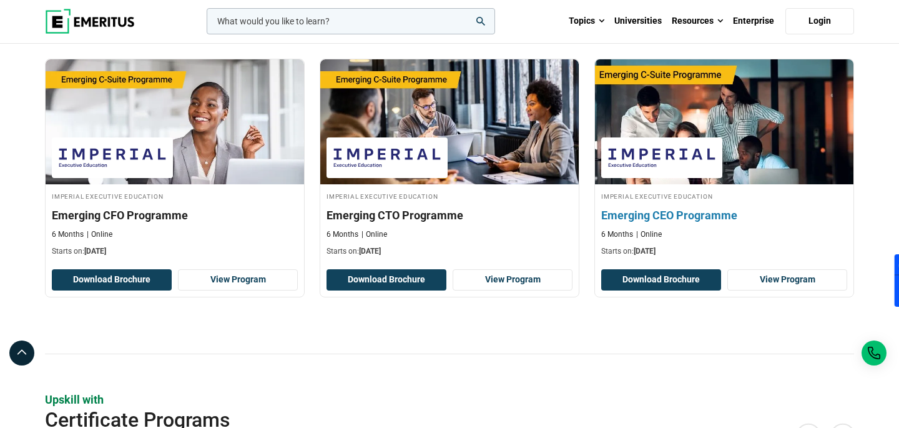
click at [668, 212] on h3 "Emerging CEO Programme" at bounding box center [725, 215] width 246 height 16
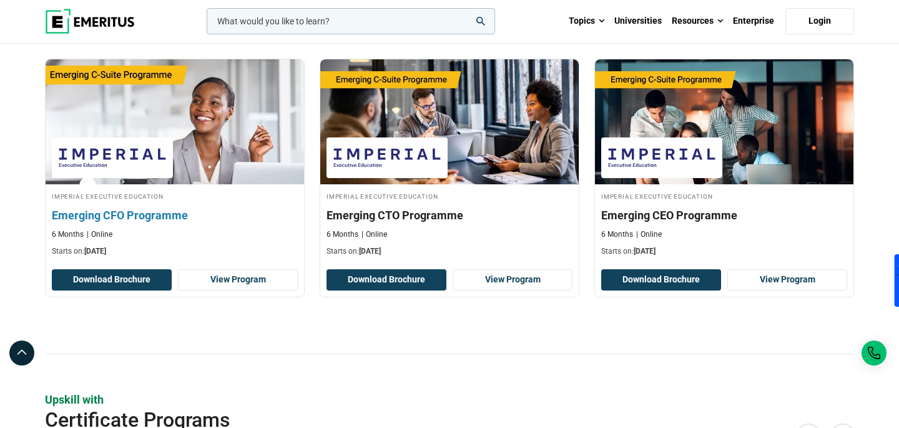
click at [145, 201] on div "Imperial Executive Education Emerging CFO Programme 6 Months Online Starts on: …" at bounding box center [175, 224] width 259 height 66
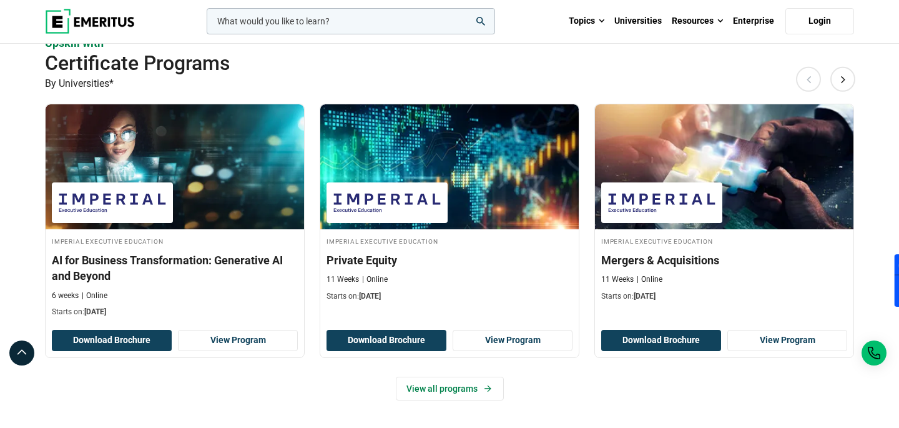
scroll to position [751, 0]
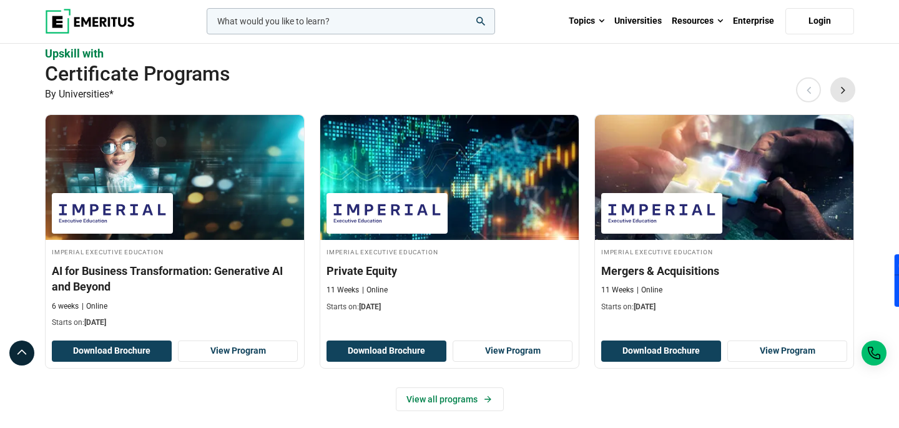
click at [845, 89] on button "Next" at bounding box center [843, 89] width 25 height 25
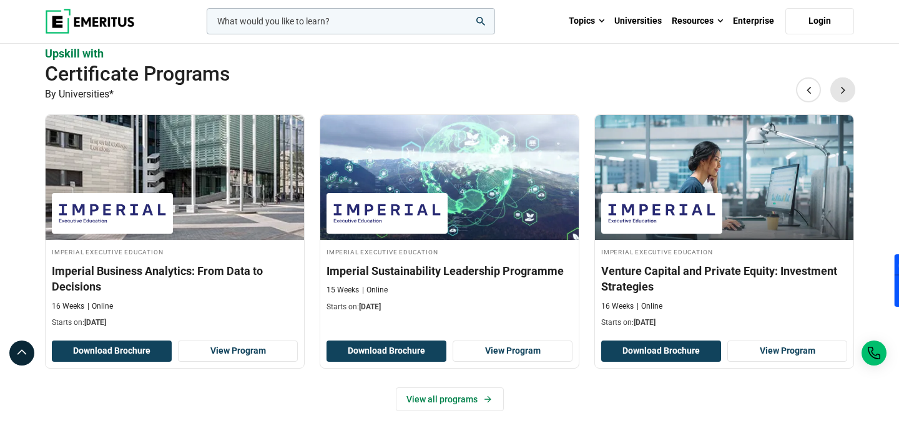
click at [842, 89] on button "Next" at bounding box center [843, 89] width 25 height 25
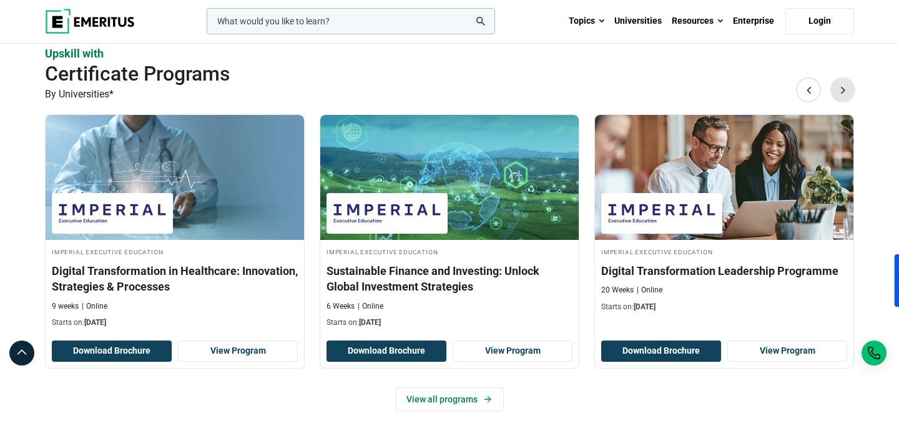
click at [841, 89] on button "Next" at bounding box center [843, 89] width 25 height 25
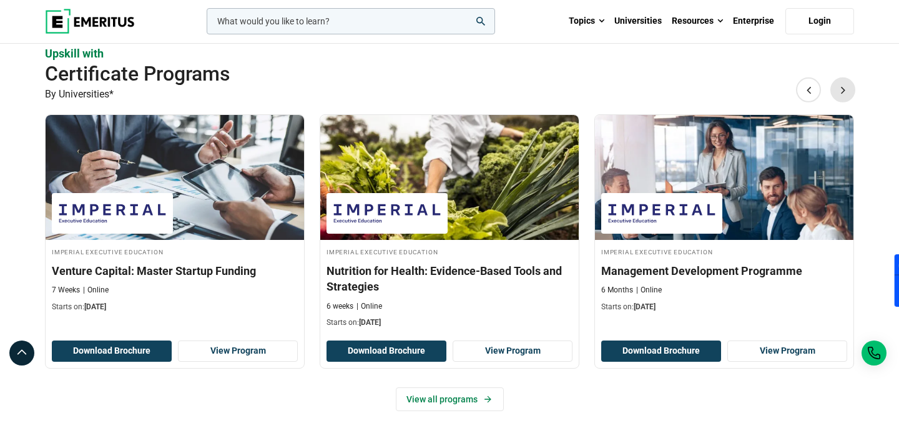
click at [841, 89] on button "Next" at bounding box center [843, 89] width 25 height 25
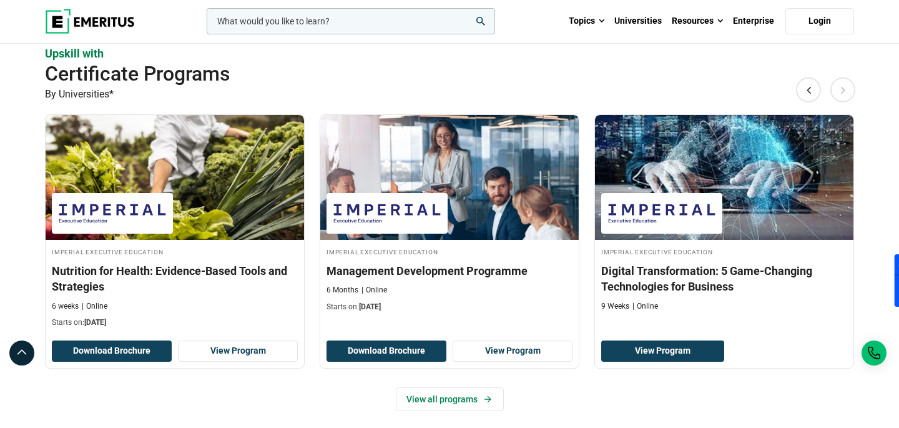
click at [841, 89] on button "Next" at bounding box center [843, 89] width 25 height 25
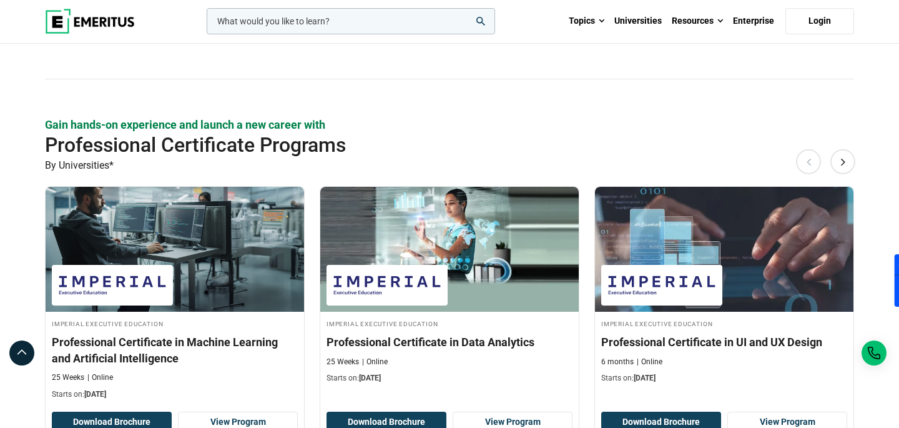
scroll to position [1155, 0]
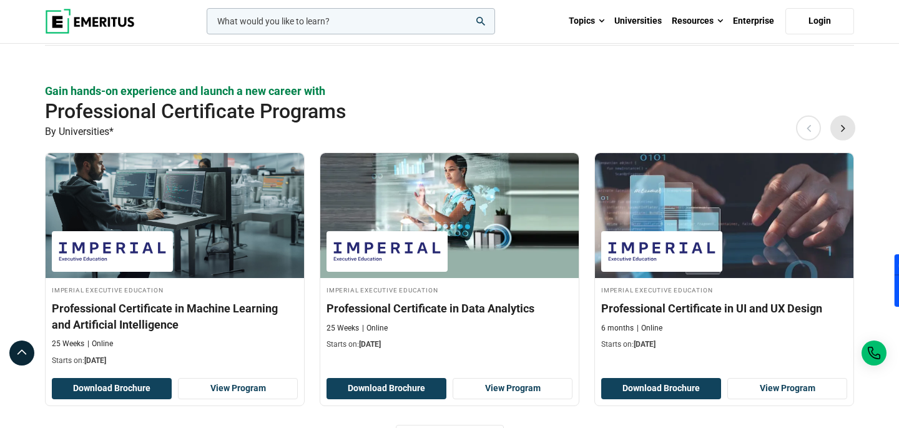
click at [841, 124] on button "Next" at bounding box center [843, 127] width 25 height 25
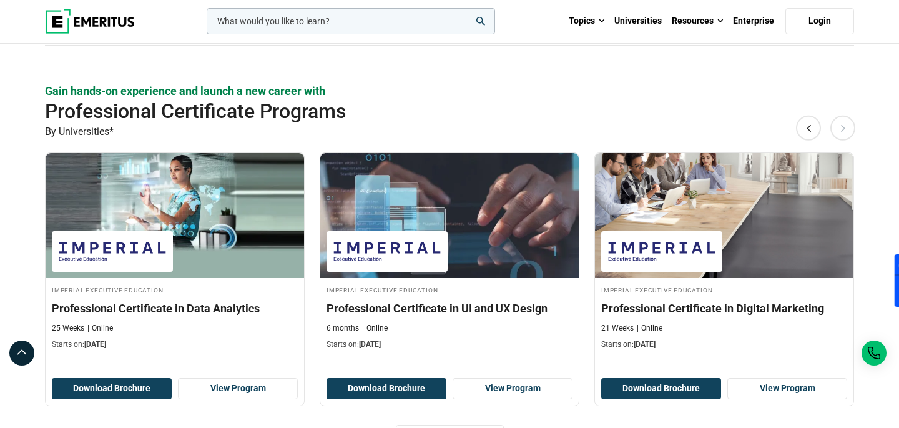
click at [841, 125] on button "Next" at bounding box center [843, 127] width 25 height 25
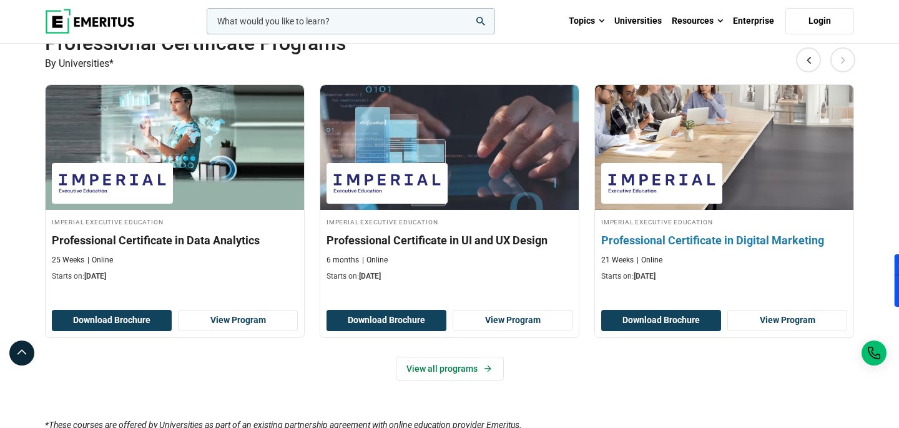
scroll to position [1218, 0]
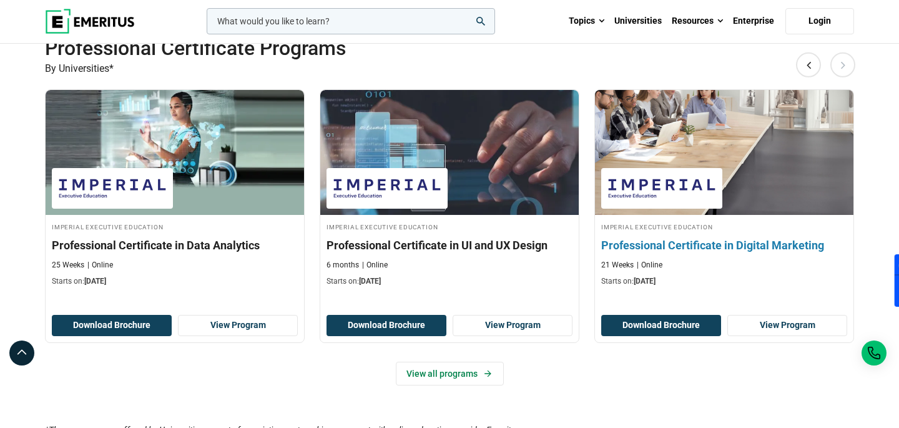
click at [695, 186] on img at bounding box center [662, 188] width 109 height 28
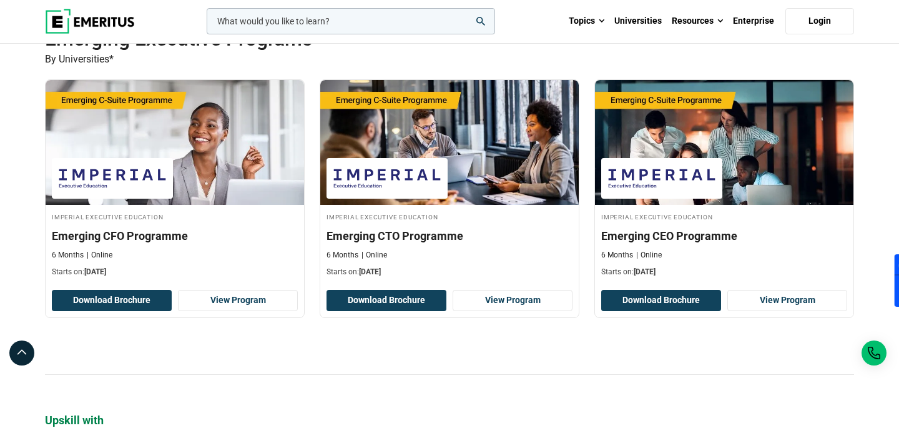
scroll to position [384, 0]
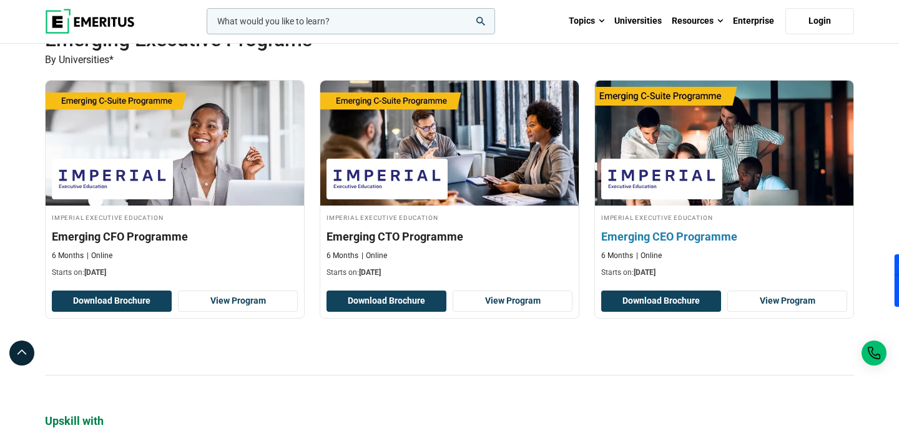
click at [666, 136] on img at bounding box center [724, 142] width 284 height 137
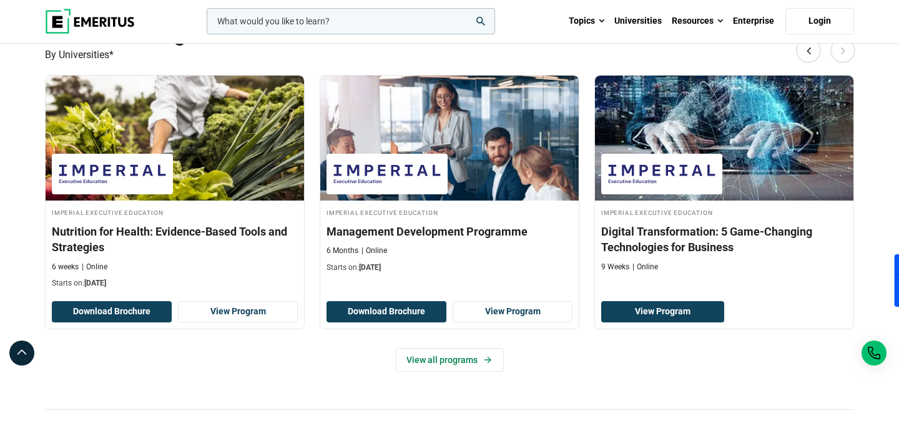
scroll to position [812, 0]
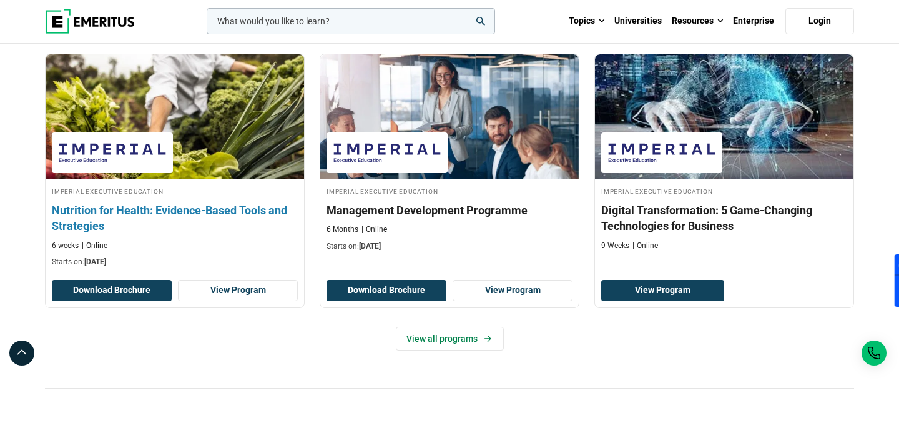
click at [203, 211] on h3 "Nutrition for Health: Evidence-Based Tools and Strategies" at bounding box center [175, 217] width 246 height 31
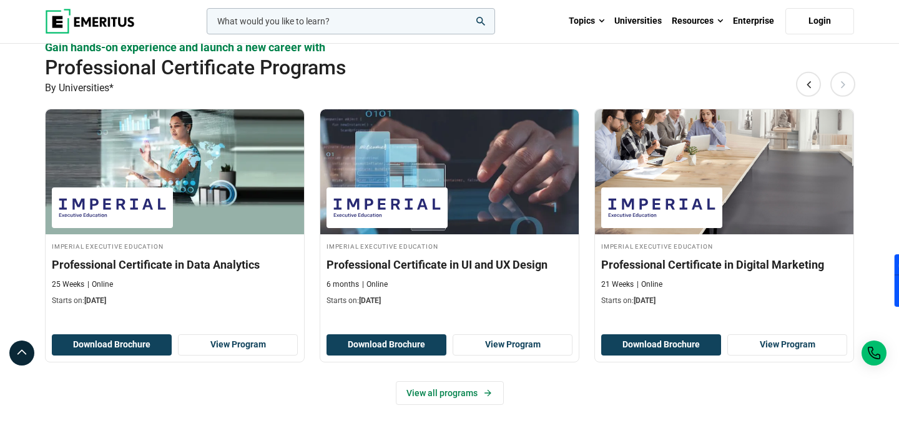
scroll to position [1197, 0]
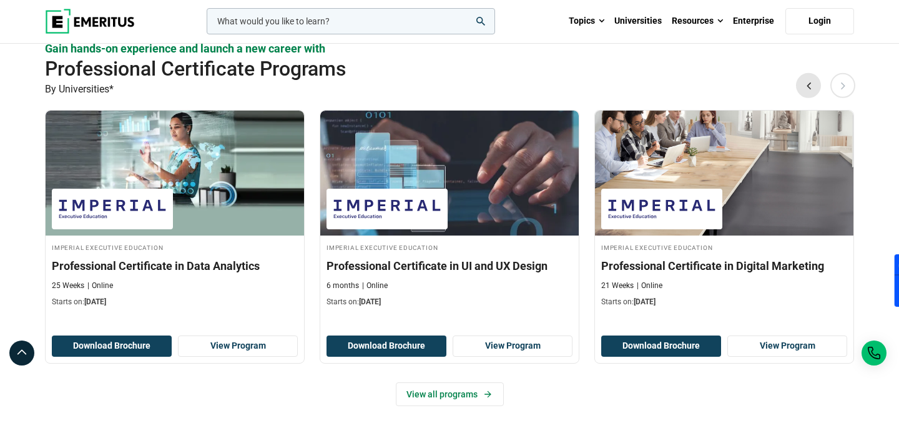
click at [808, 88] on button "Previous" at bounding box center [808, 84] width 25 height 25
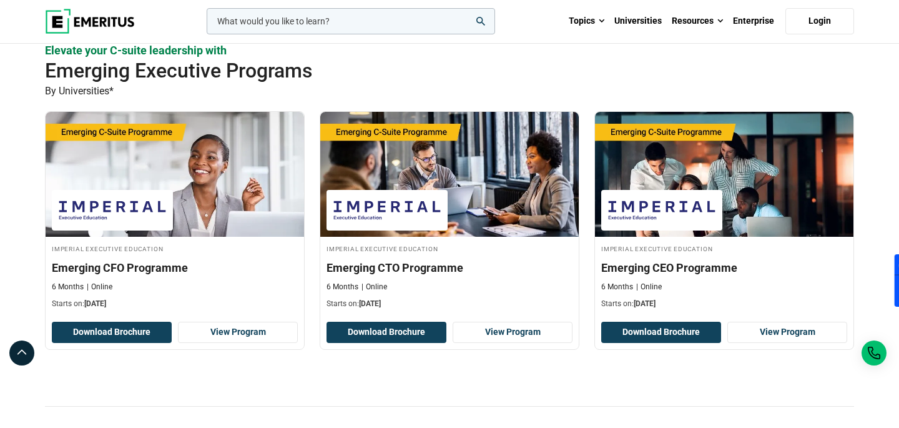
scroll to position [354, 0]
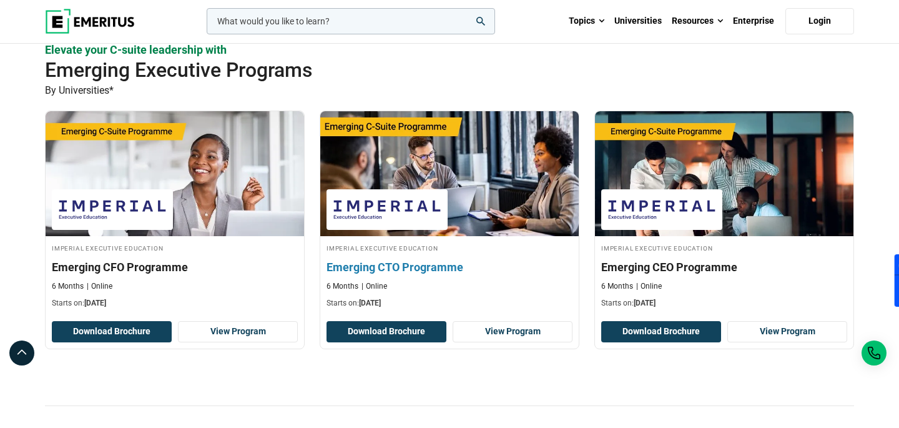
click at [440, 186] on img at bounding box center [449, 173] width 284 height 137
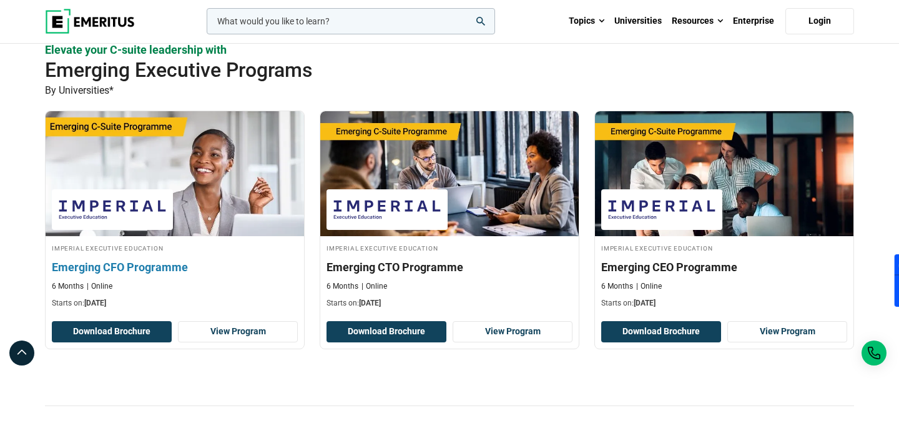
click at [220, 194] on img at bounding box center [174, 173] width 284 height 137
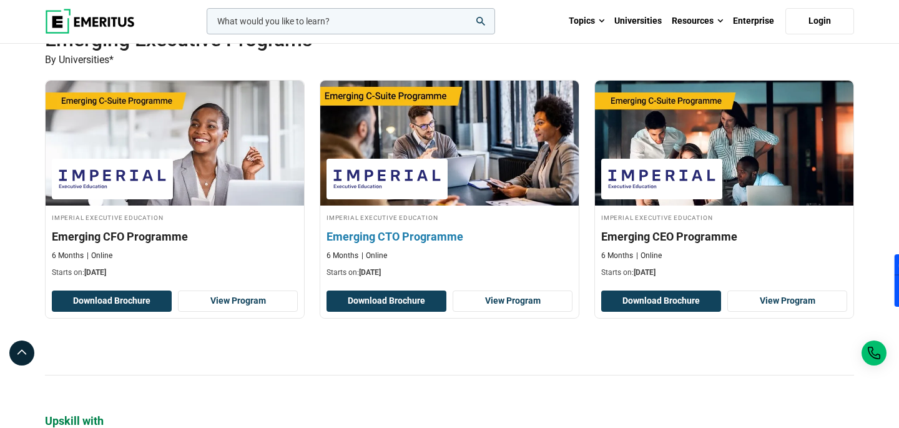
scroll to position [385, 0]
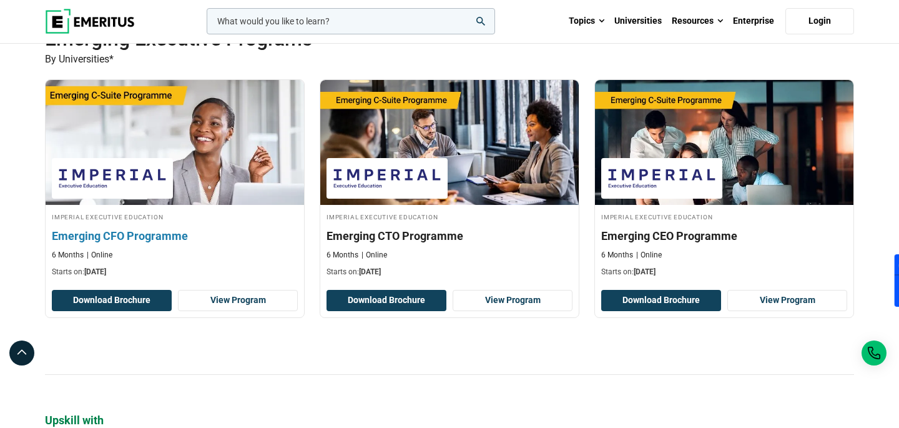
click at [161, 186] on img at bounding box center [112, 178] width 109 height 28
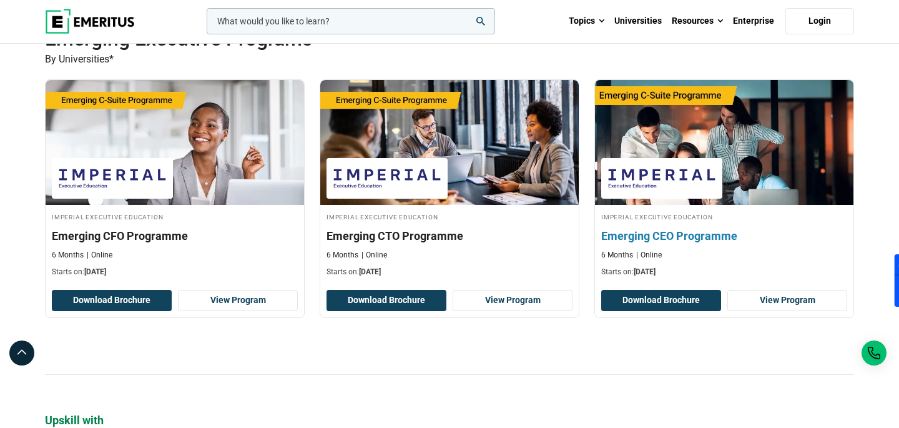
click at [657, 230] on h3 "Emerging CEO Programme" at bounding box center [725, 236] width 246 height 16
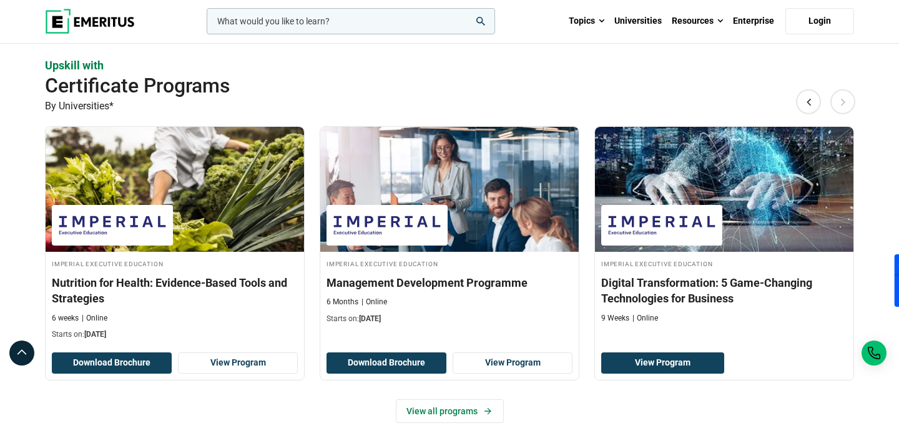
scroll to position [771, 0]
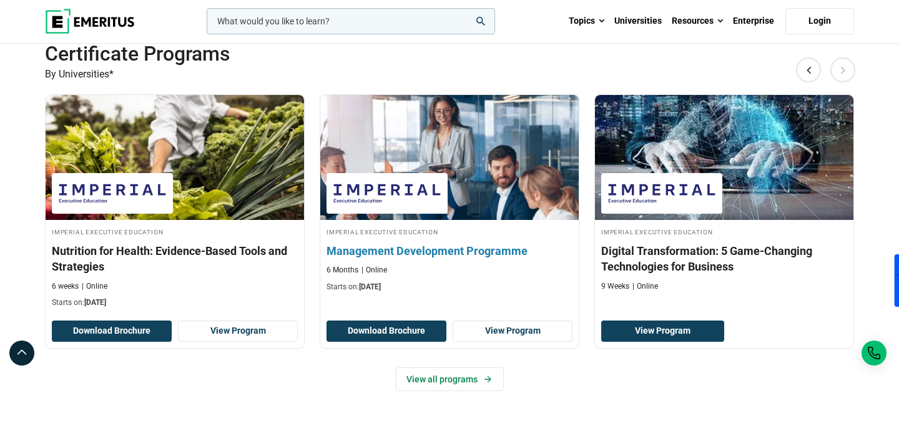
click at [503, 249] on h3 "Management Development Programme" at bounding box center [450, 251] width 246 height 16
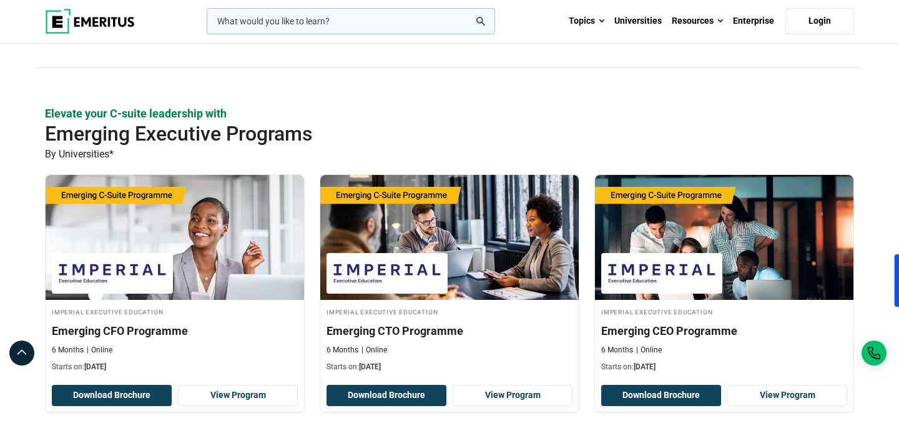
scroll to position [298, 0]
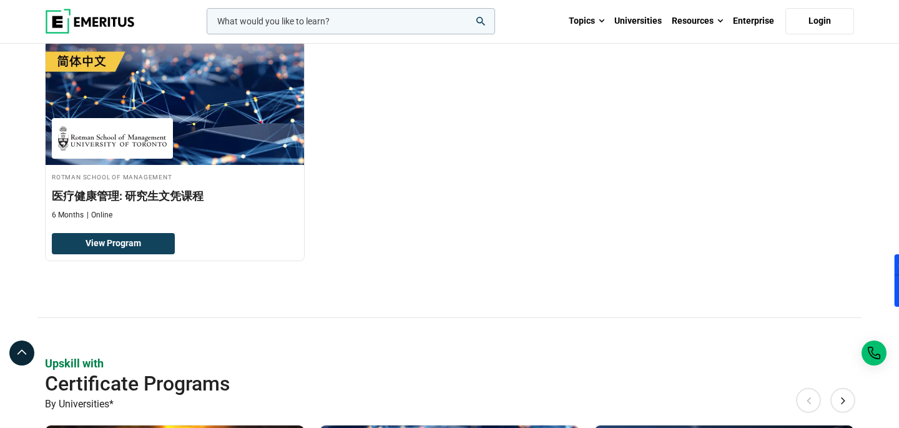
scroll to position [394, 0]
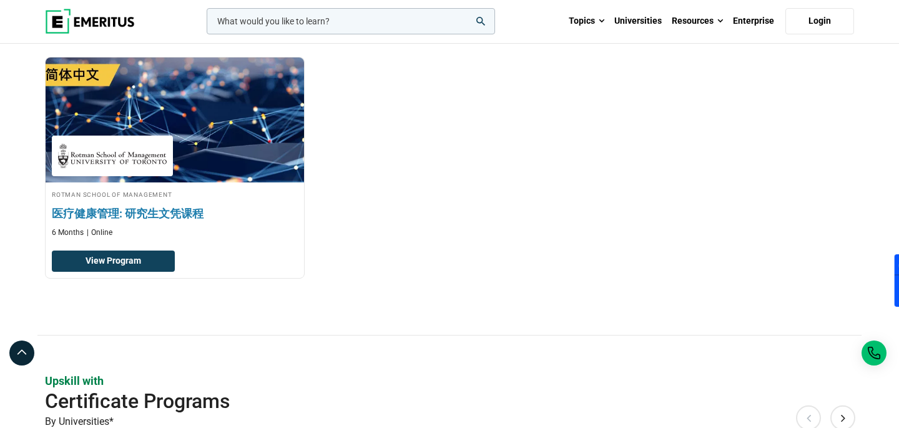
click at [250, 168] on img at bounding box center [174, 119] width 284 height 137
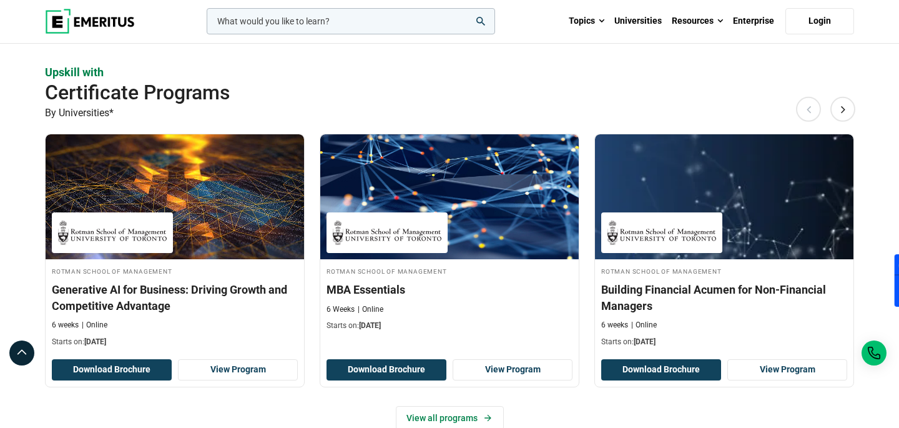
scroll to position [710, 0]
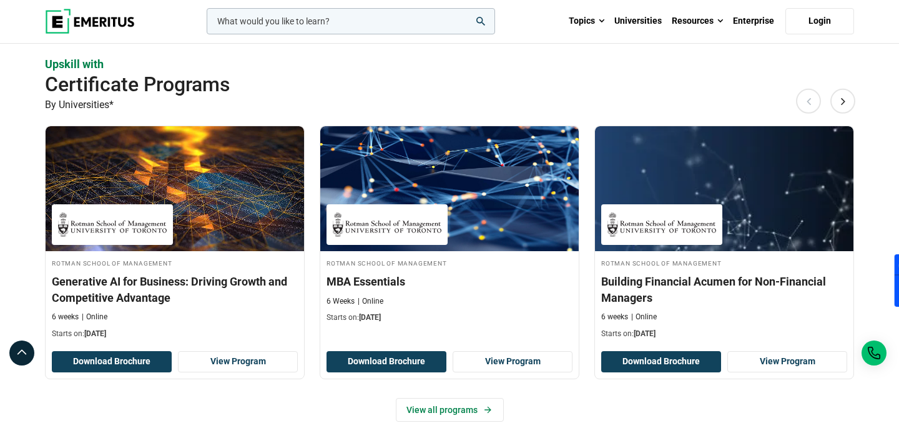
click at [830, 101] on p "By Universities*" at bounding box center [450, 105] width 810 height 16
click at [843, 101] on button "Next" at bounding box center [843, 100] width 25 height 25
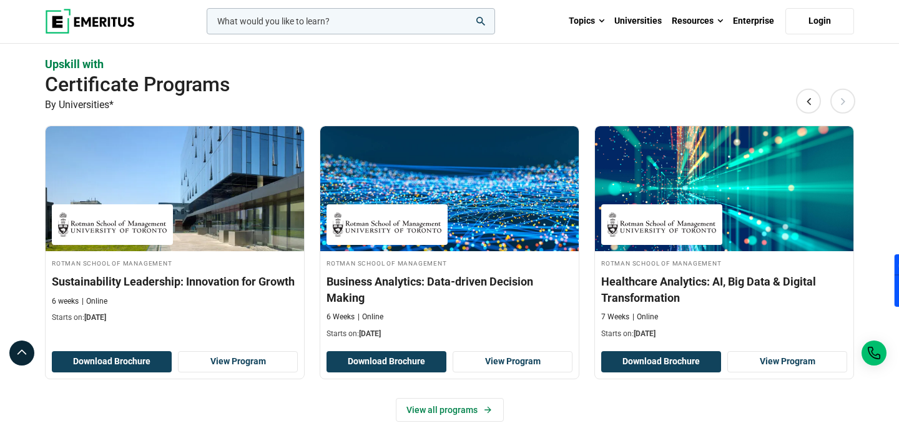
click at [841, 99] on button "Next" at bounding box center [843, 100] width 25 height 25
click at [840, 101] on button "Next" at bounding box center [843, 100] width 25 height 25
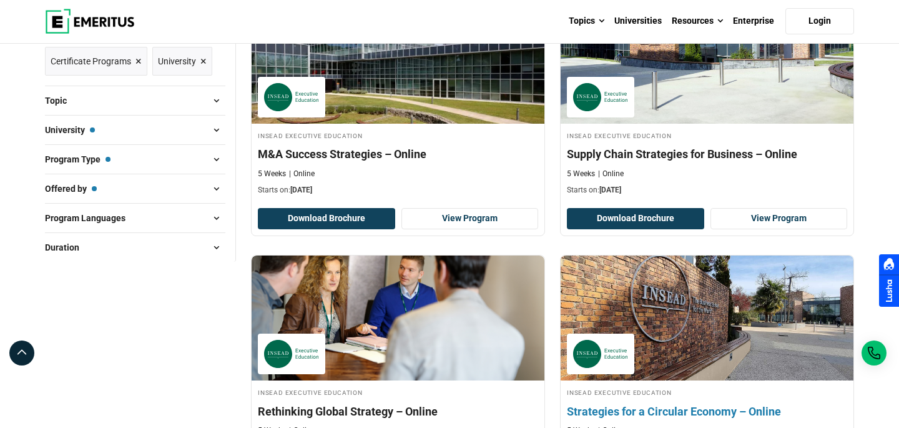
scroll to position [223, 0]
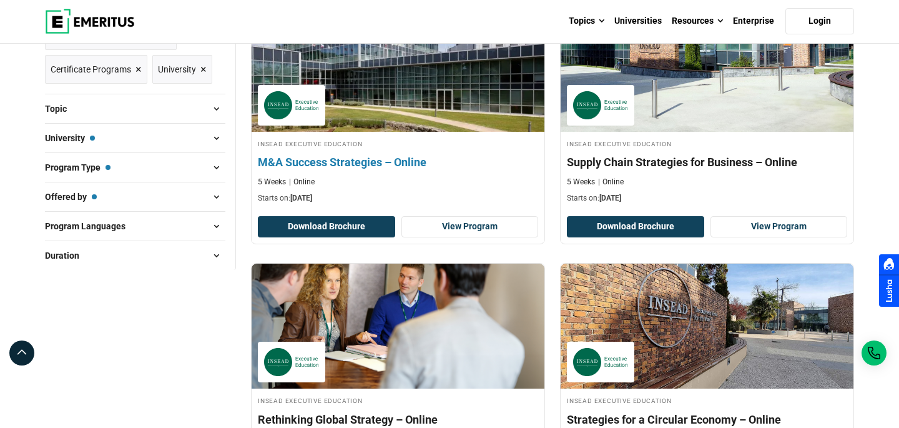
click at [426, 107] on img at bounding box center [398, 69] width 322 height 137
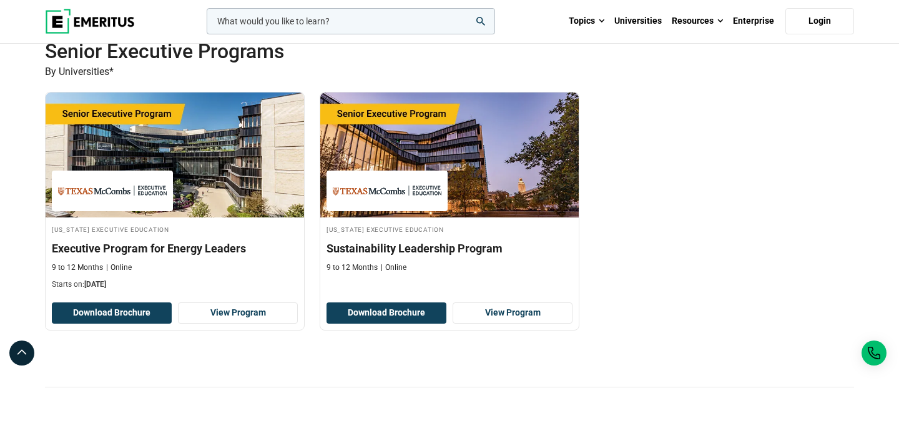
scroll to position [373, 0]
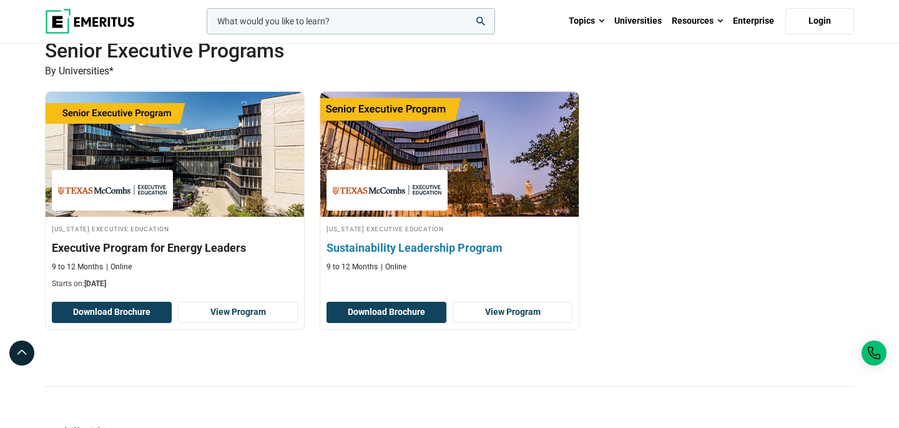
click at [507, 186] on img at bounding box center [449, 154] width 284 height 137
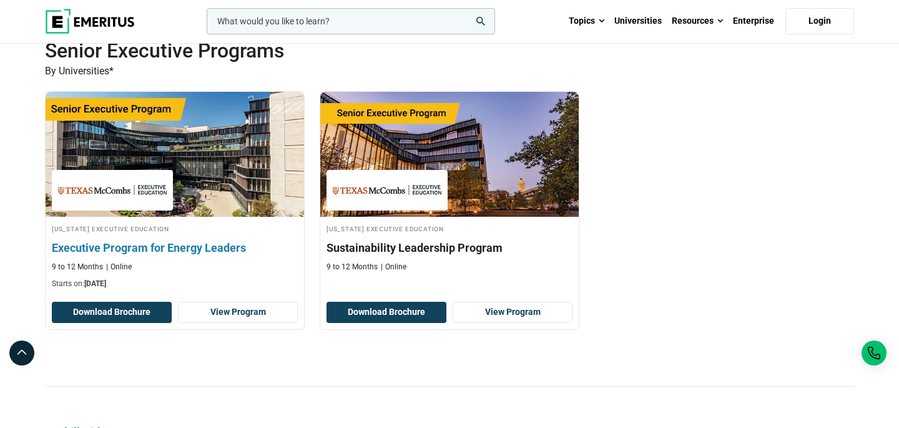
click at [233, 172] on img at bounding box center [174, 154] width 284 height 137
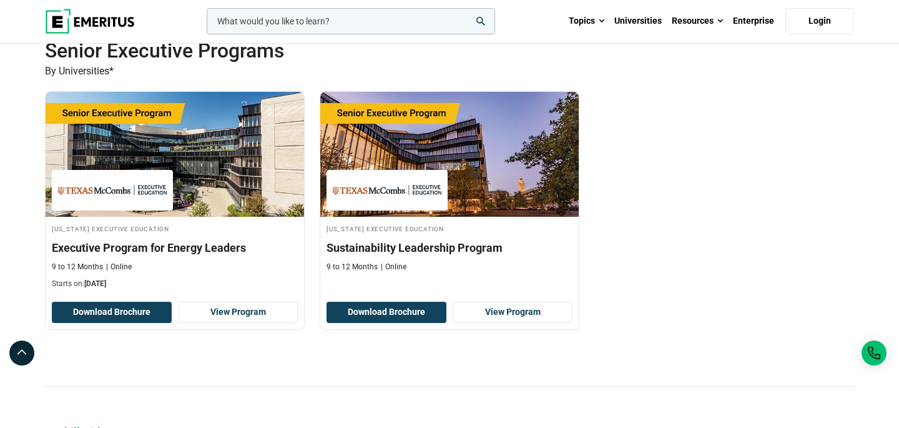
click at [357, 28] on input "woocommerce-product-search-field-0" at bounding box center [351, 21] width 289 height 26
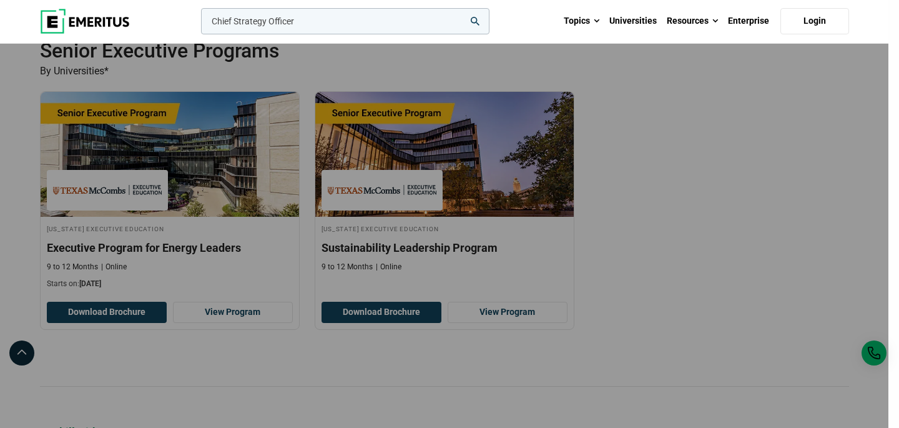
type input "Chief Strategy Officer"
click at [199, 24] on button "search" at bounding box center [199, 24] width 0 height 0
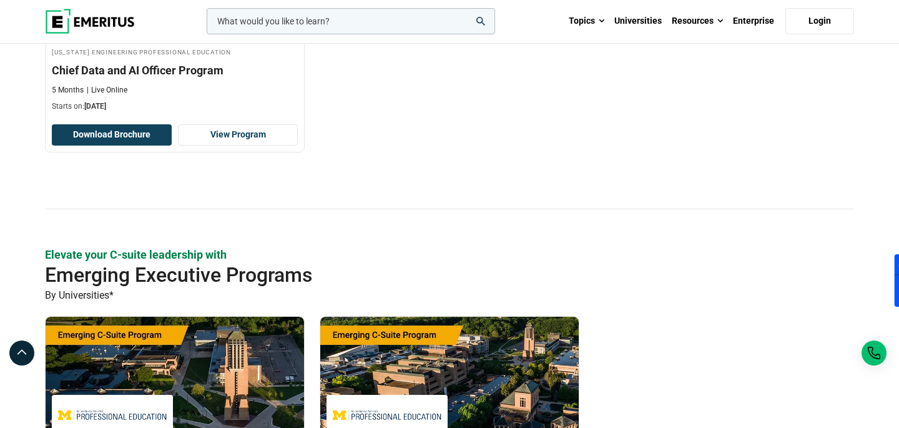
scroll to position [578, 0]
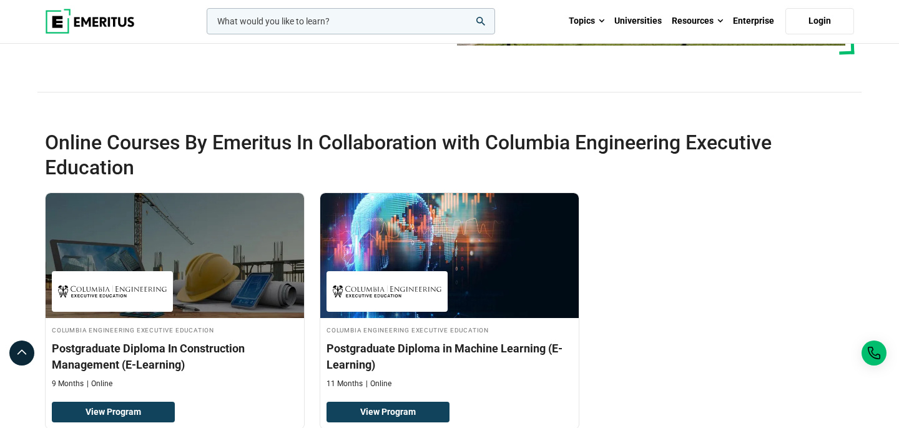
scroll to position [271, 0]
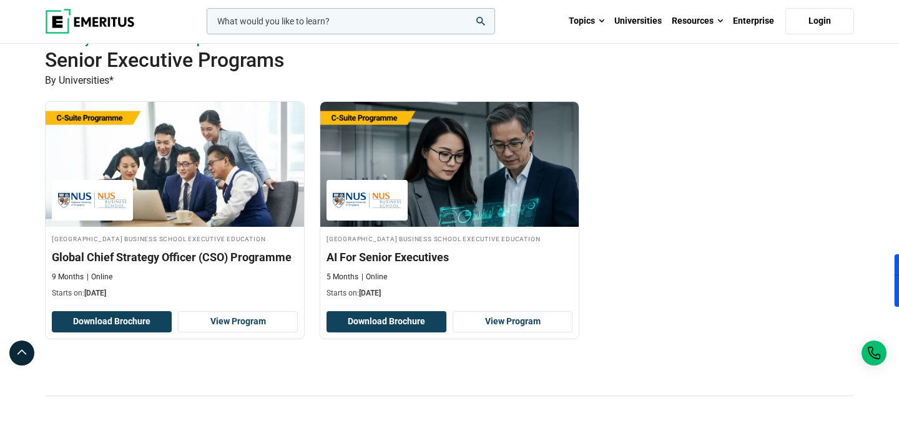
scroll to position [380, 0]
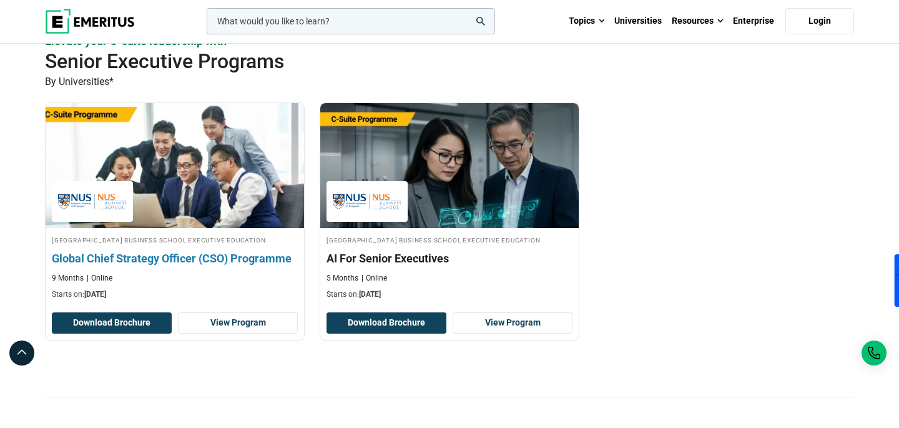
click at [209, 221] on img at bounding box center [174, 165] width 284 height 137
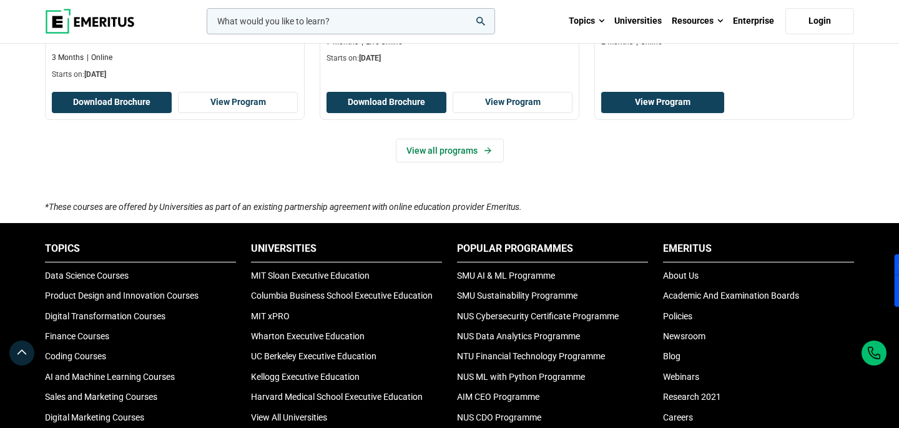
scroll to position [399, 0]
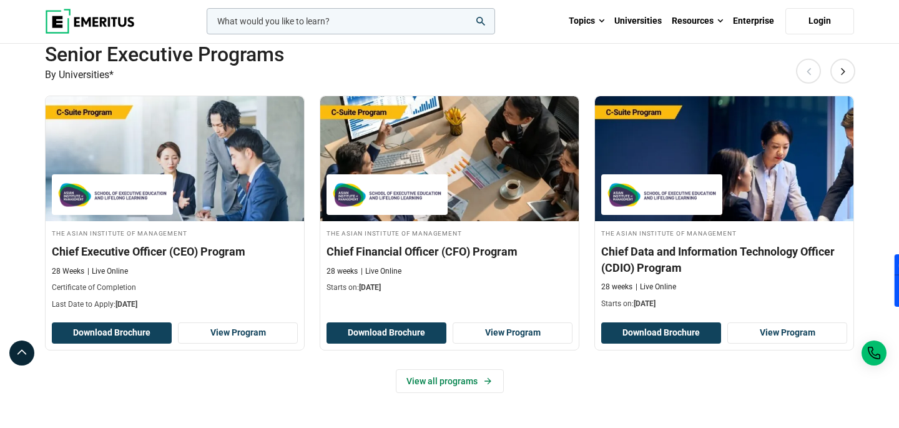
scroll to position [369, 0]
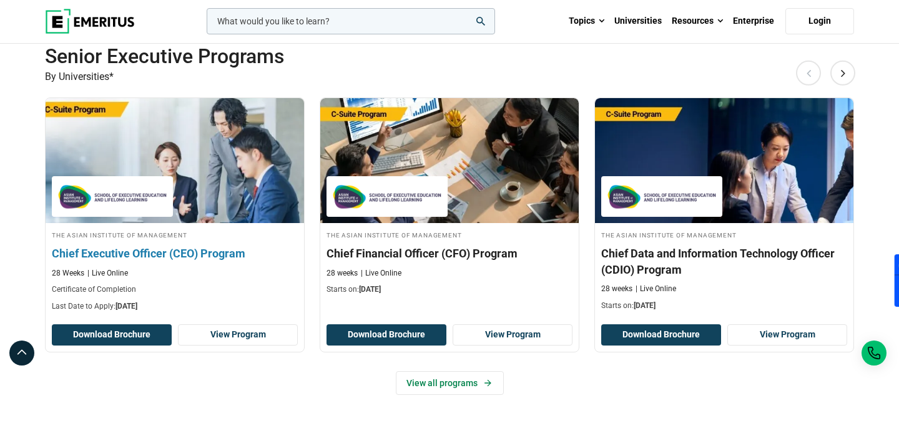
click at [204, 202] on img at bounding box center [174, 160] width 284 height 137
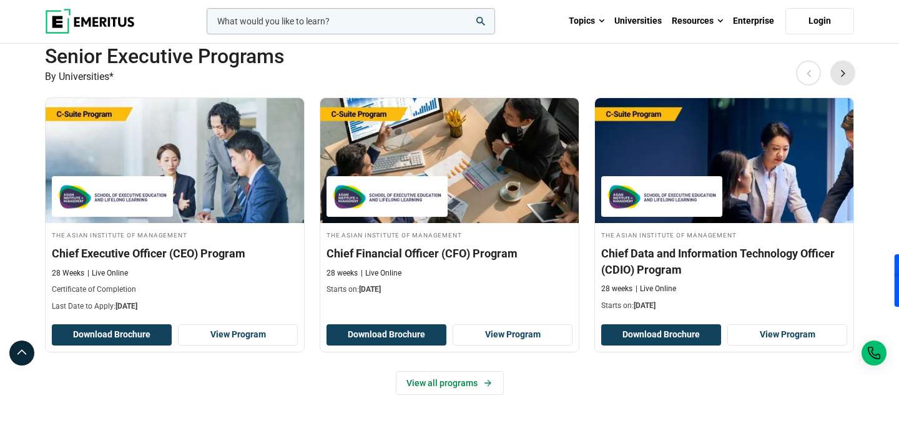
click at [842, 83] on div "Elevate your C-suite leadership with Senior Executive Programs By Universities*…" at bounding box center [450, 230] width 810 height 405
click at [842, 79] on button "Next" at bounding box center [843, 72] width 25 height 25
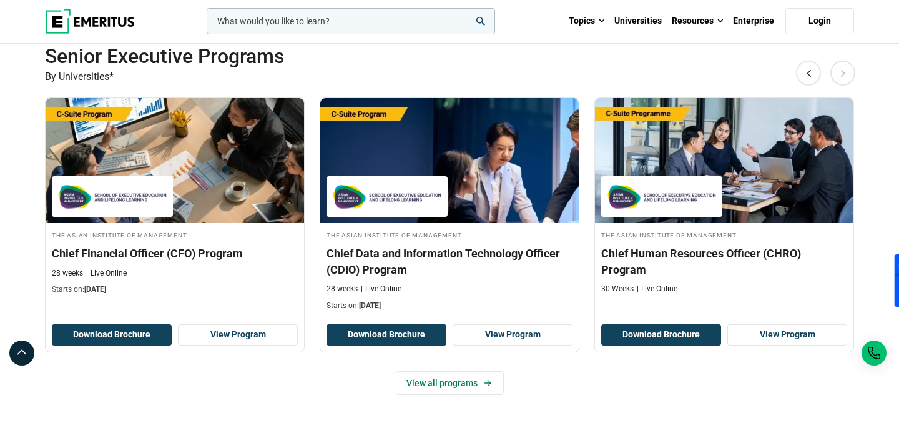
click at [845, 70] on button "Next" at bounding box center [843, 72] width 25 height 25
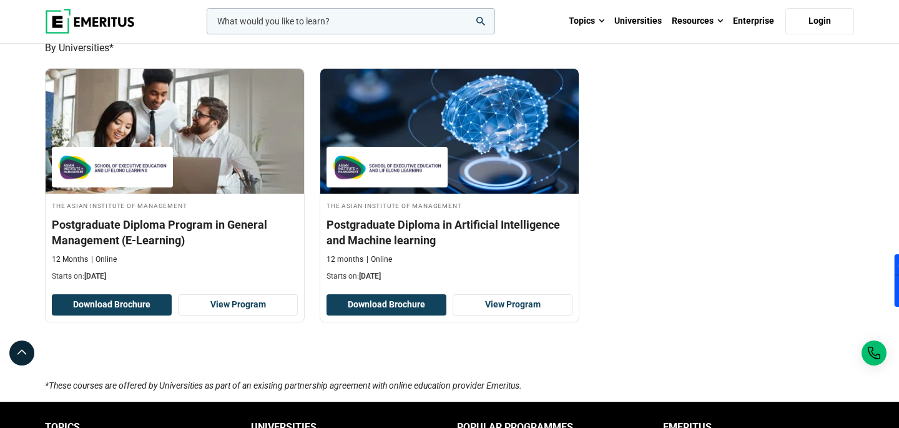
scroll to position [1636, 0]
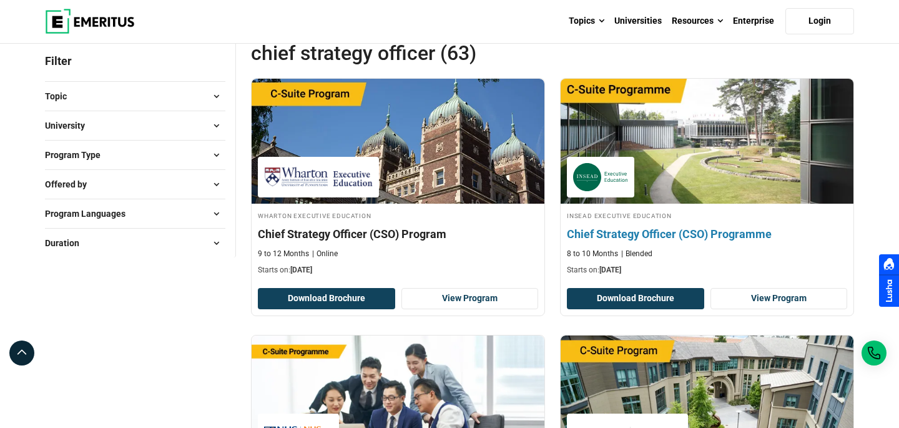
scroll to position [161, 0]
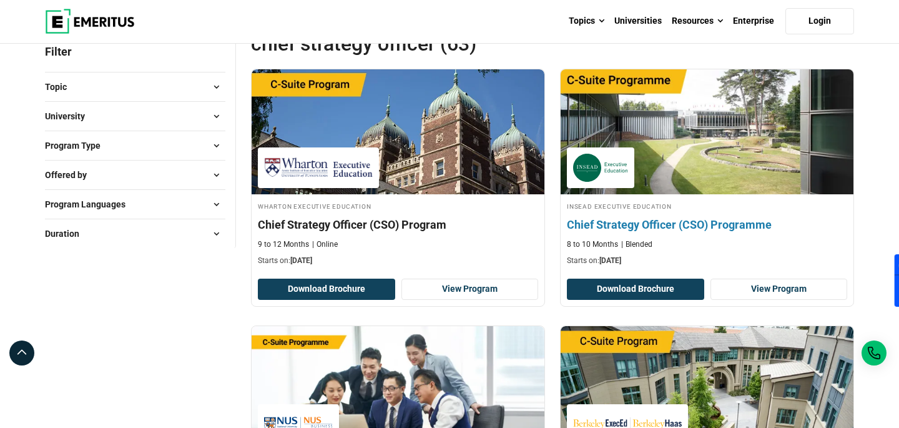
click at [675, 137] on img at bounding box center [708, 131] width 322 height 137
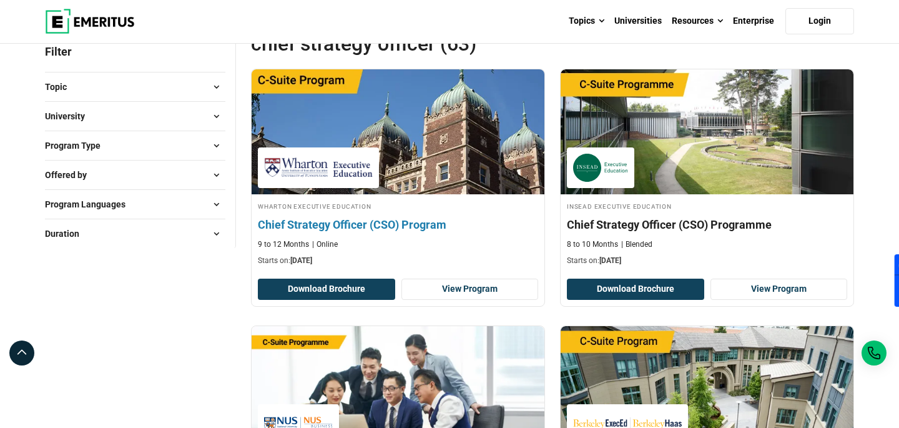
click at [414, 142] on img at bounding box center [398, 131] width 322 height 137
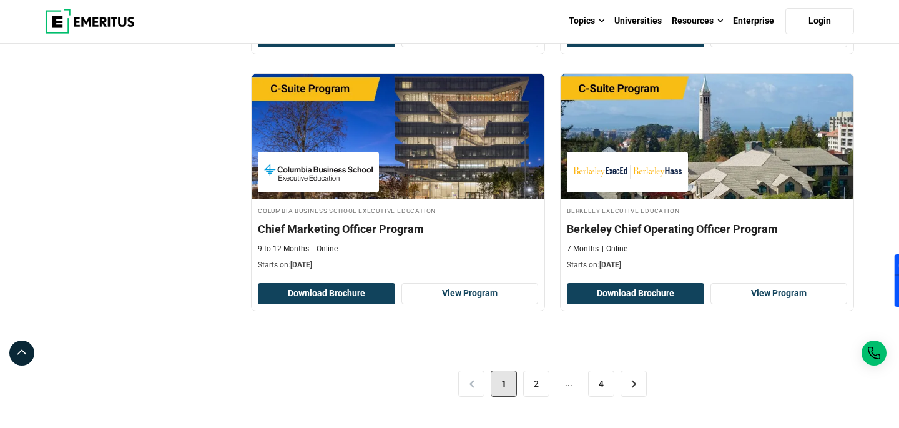
scroll to position [2558, 0]
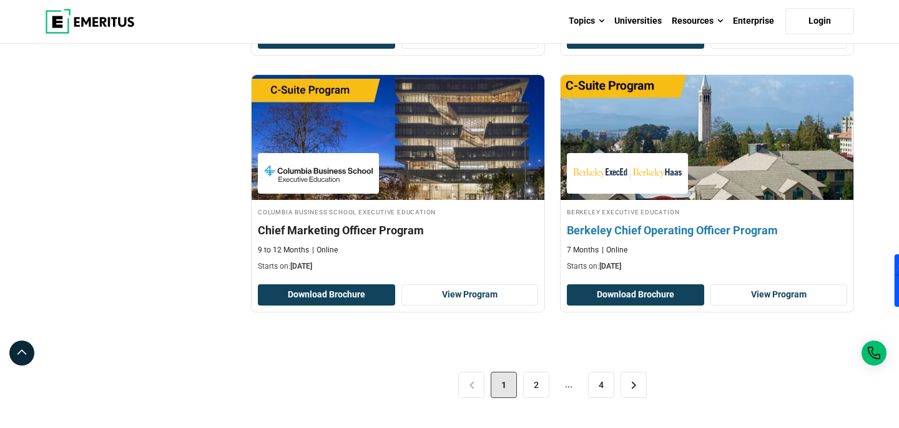
click at [717, 141] on img at bounding box center [708, 137] width 322 height 137
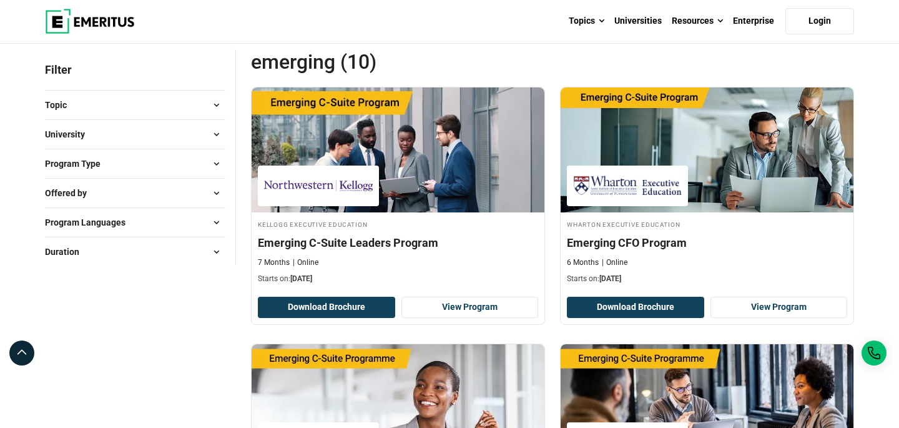
scroll to position [172, 0]
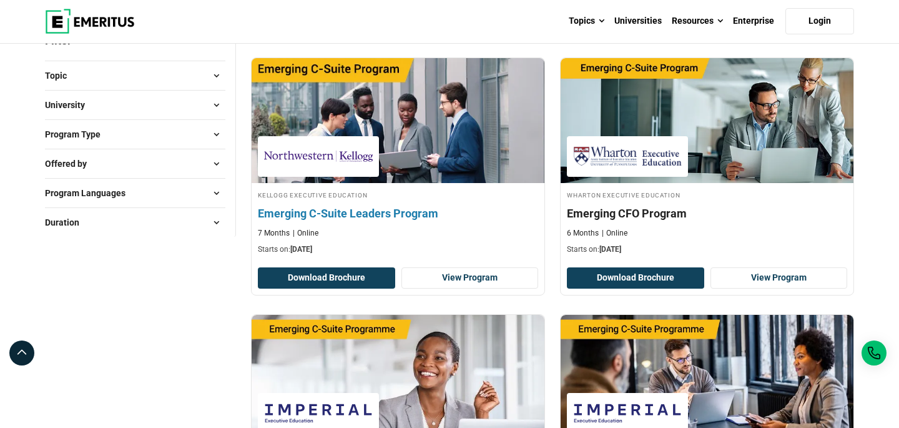
click at [374, 212] on h4 "Emerging C-Suite Leaders Program" at bounding box center [398, 214] width 280 height 16
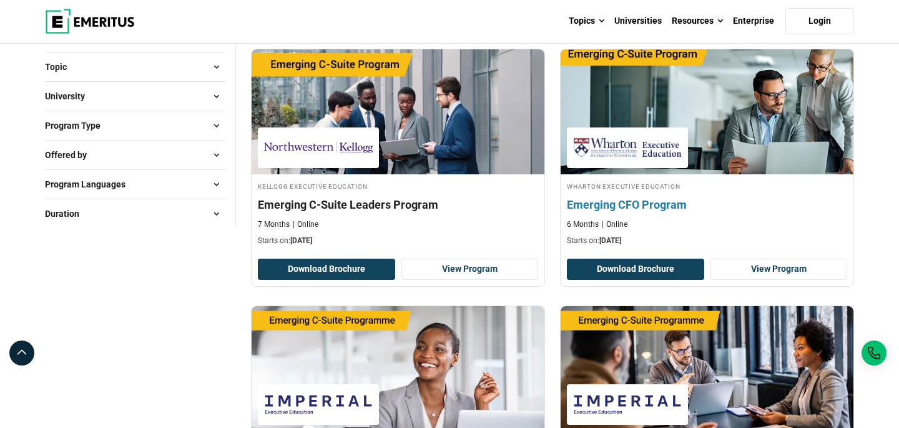
scroll to position [182, 0]
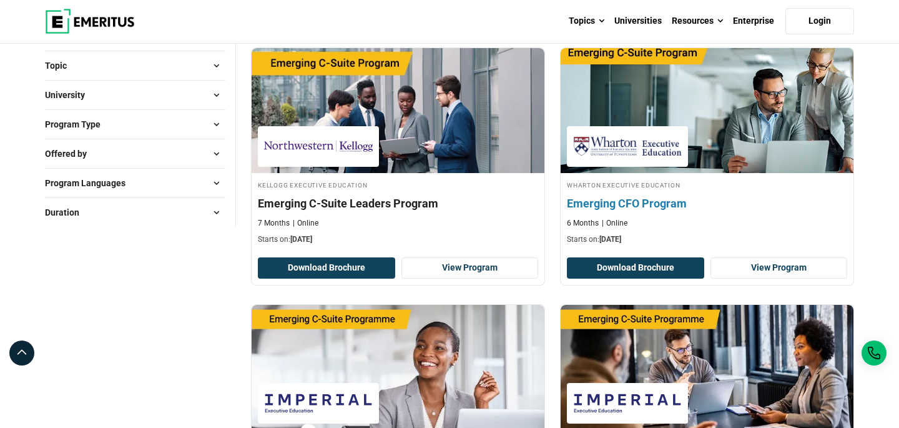
click at [646, 193] on div "[PERSON_NAME] Executive Education Emerging CFO Program 6 Months Online Starts o…" at bounding box center [707, 212] width 293 height 66
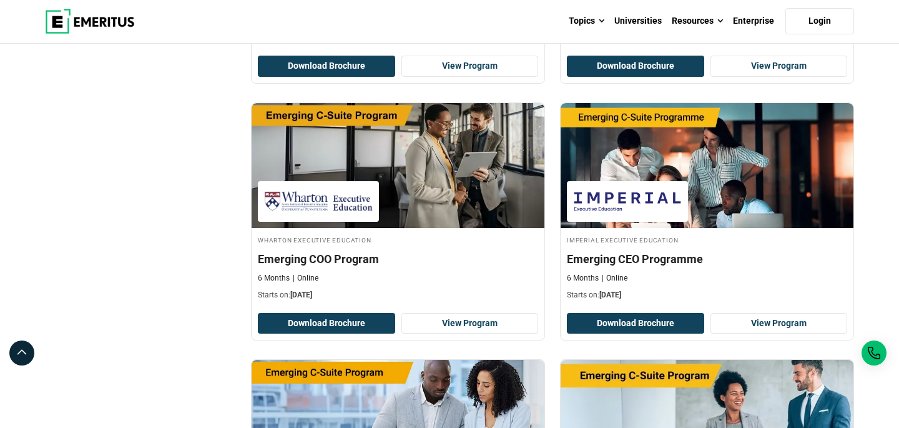
scroll to position [637, 0]
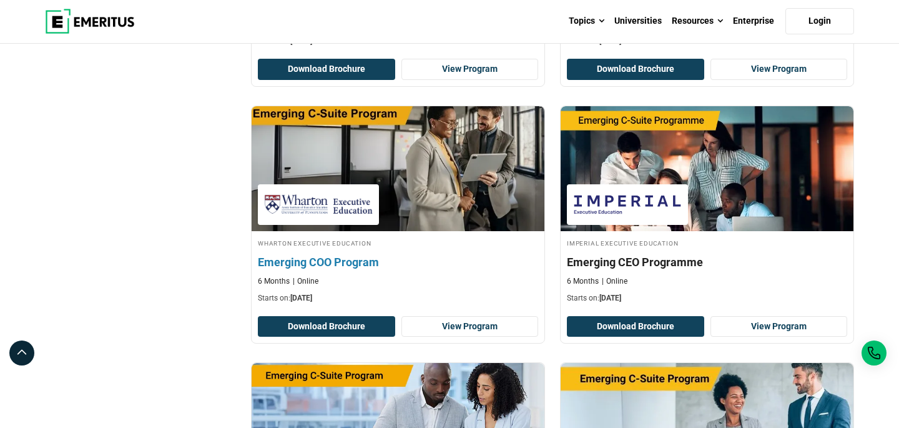
click at [327, 263] on h4 "Emerging COO Program" at bounding box center [398, 262] width 280 height 16
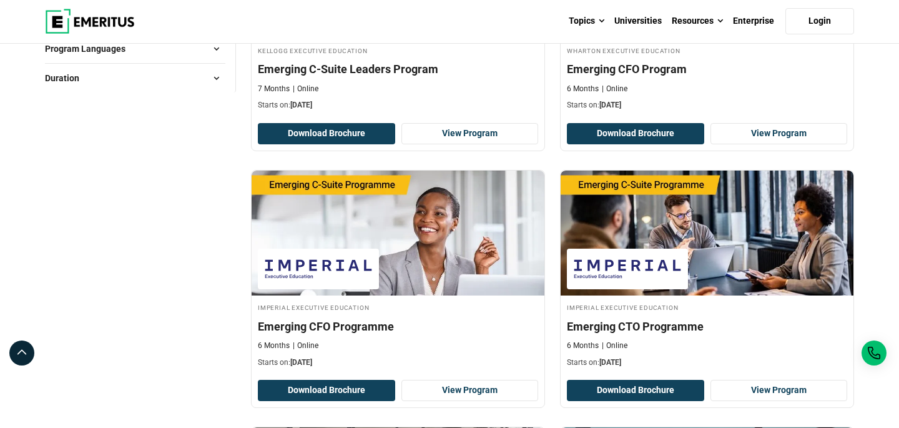
scroll to position [315, 0]
